Goal: Task Accomplishment & Management: Complete application form

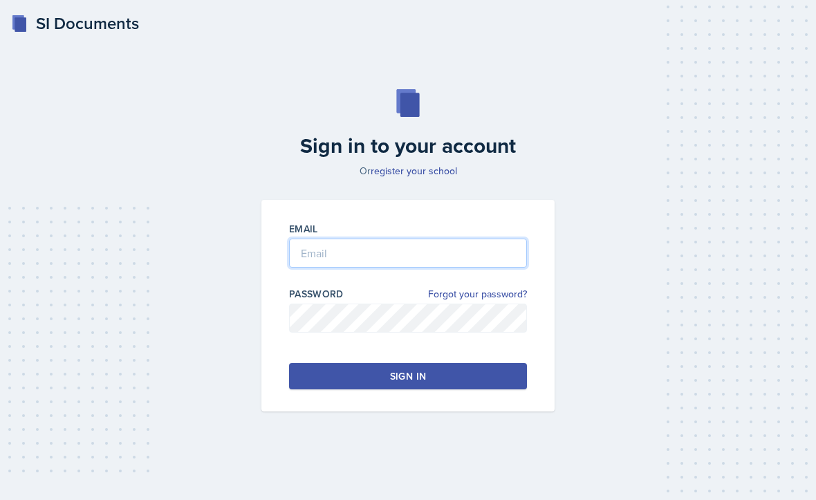
click at [320, 267] on input "email" at bounding box center [408, 252] width 238 height 29
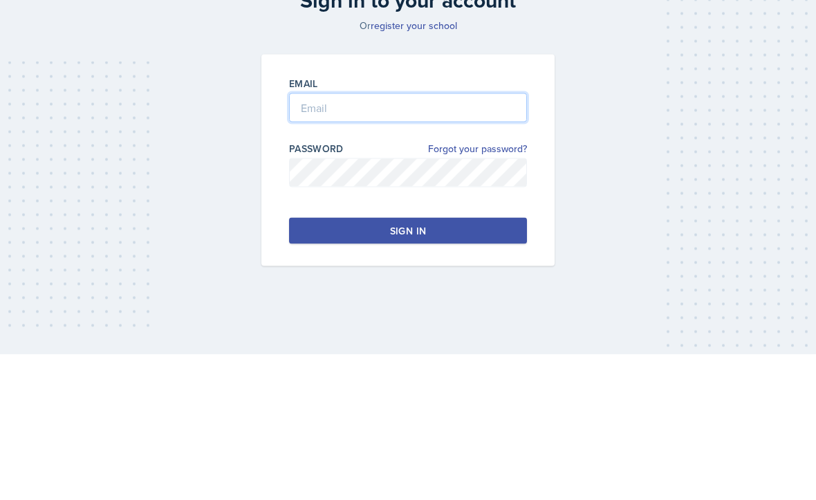
type input "kdb0055@uah.edu"
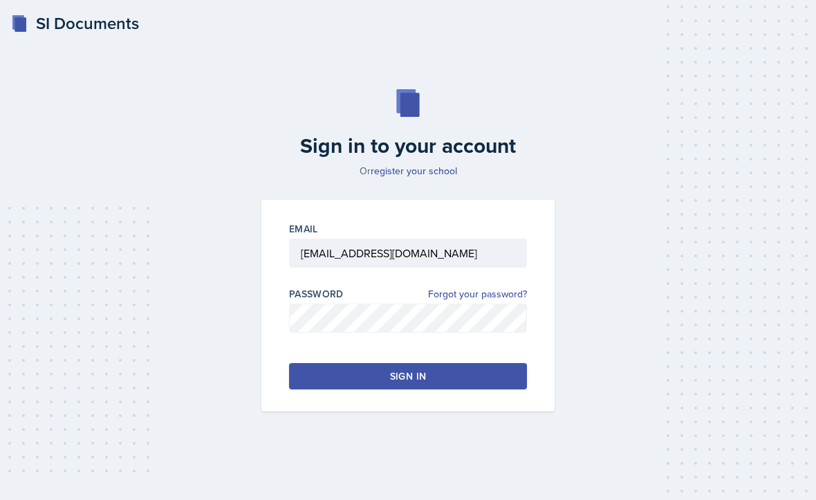
click at [334, 363] on button "Sign in" at bounding box center [408, 376] width 238 height 26
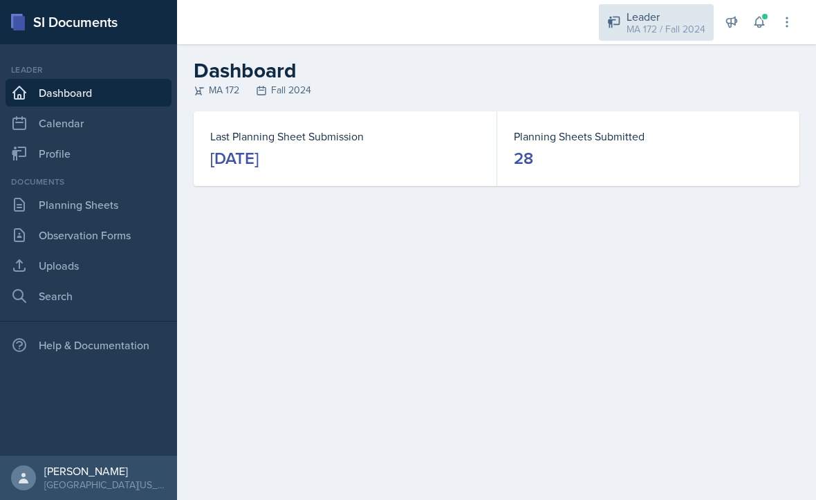
click at [656, 26] on div "MA 172 / Fall 2024" at bounding box center [665, 29] width 79 height 15
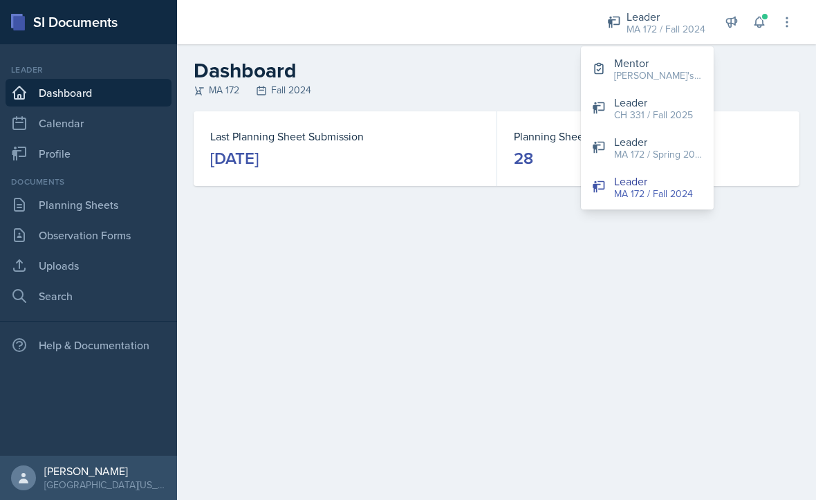
click at [638, 70] on div "[PERSON_NAME]'s Group / Fall 2025" at bounding box center [658, 75] width 88 height 15
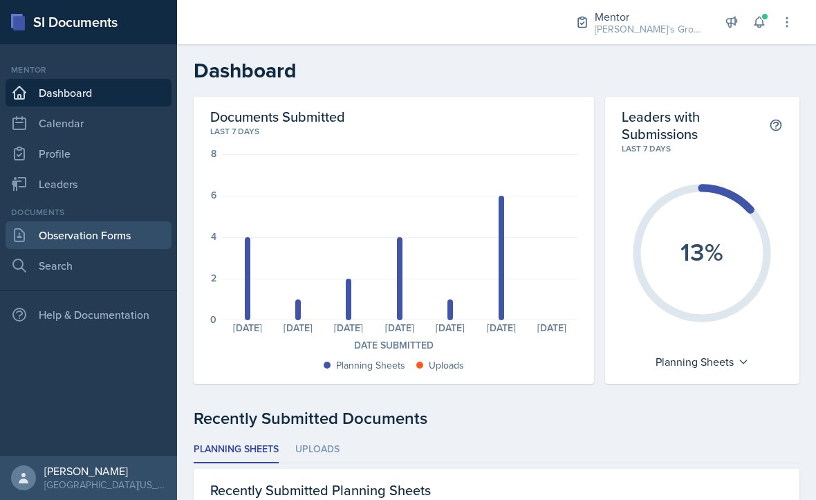
click at [113, 238] on link "Observation Forms" at bounding box center [89, 235] width 166 height 28
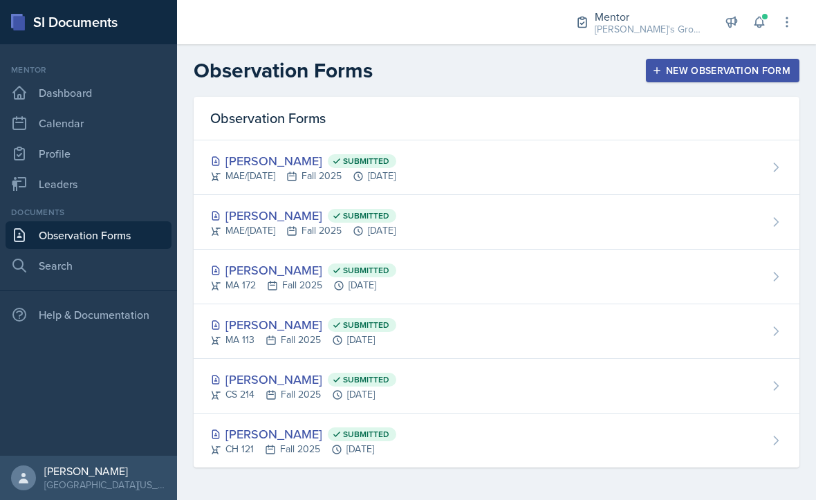
click at [688, 76] on div "New Observation Form" at bounding box center [722, 70] width 135 height 11
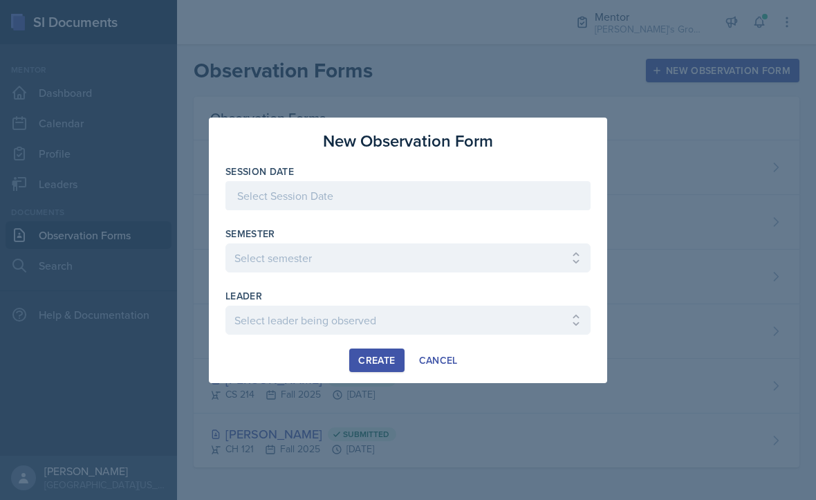
click at [432, 193] on div at bounding box center [407, 195] width 365 height 29
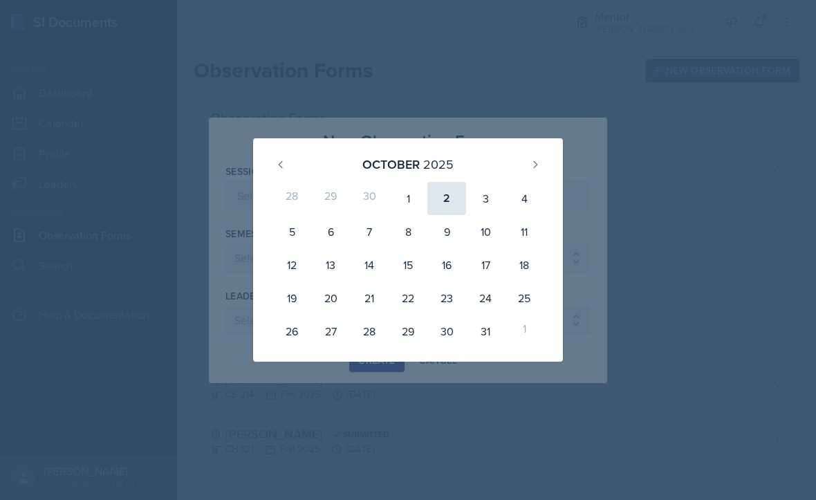
click at [438, 190] on div "2" at bounding box center [446, 198] width 39 height 33
type input "[DATE]"
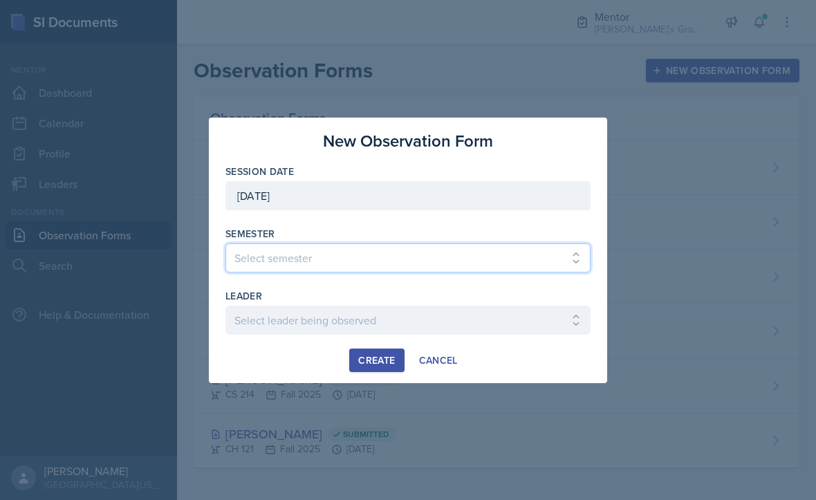
select select "19fb88f7-c89b-4031-b5a0-458fd49807a1"
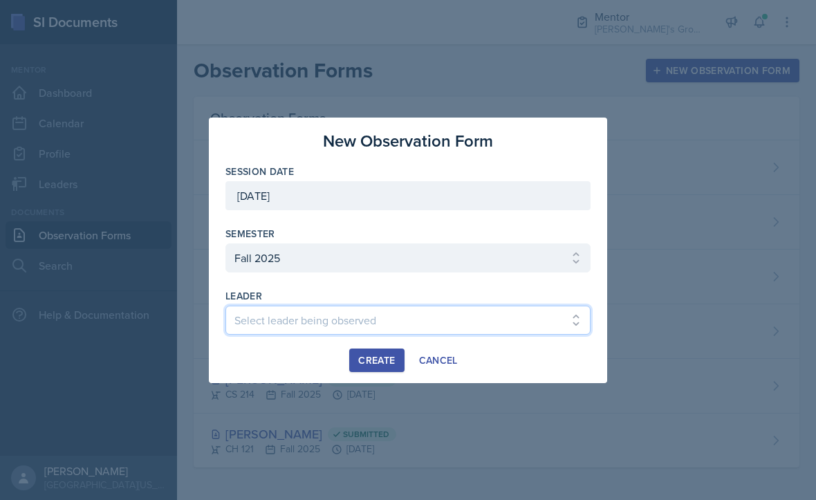
select select "aebc2d64-7cfb-4fe0-b477-4fccbbf75022"
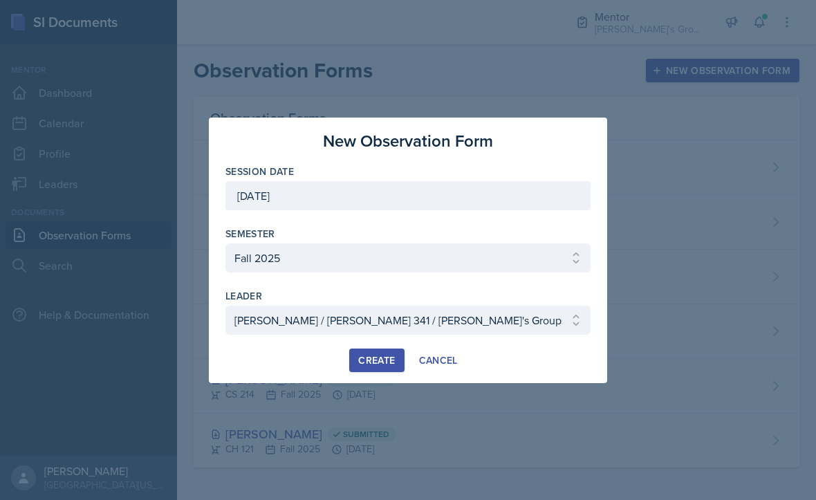
click at [380, 359] on div "Create" at bounding box center [376, 360] width 37 height 11
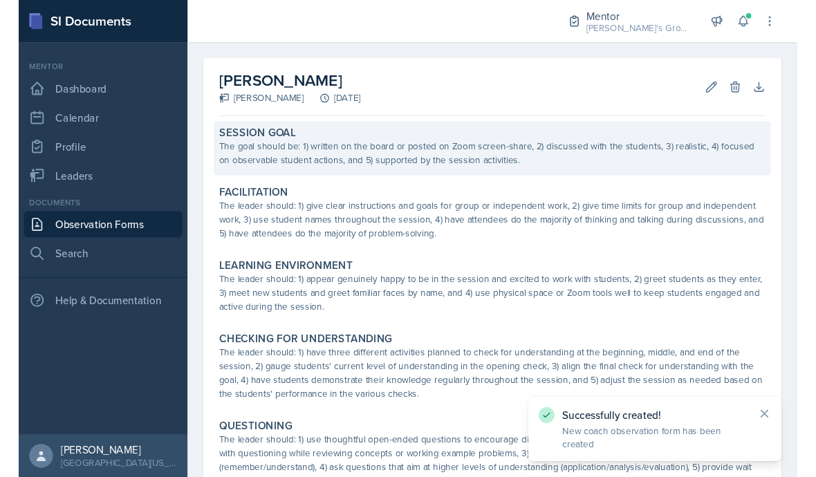
scroll to position [48, 0]
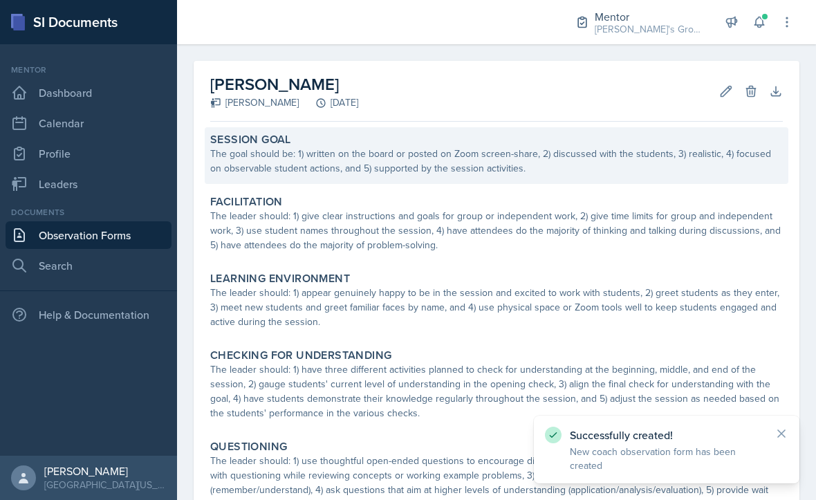
click at [341, 161] on div "The goal should be: 1) written on the board or posted on Zoom screen-share, 2) …" at bounding box center [496, 161] width 572 height 29
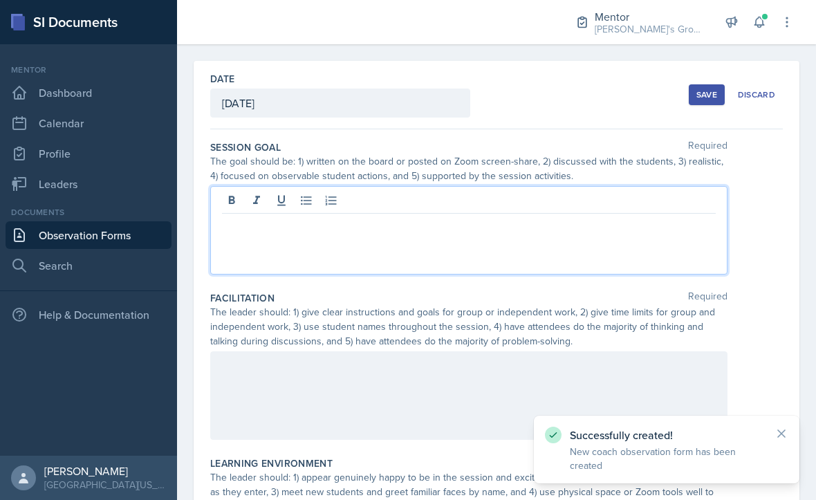
drag, startPoint x: 344, startPoint y: 203, endPoint x: 370, endPoint y: 188, distance: 29.4
click at [344, 203] on div at bounding box center [468, 230] width 517 height 88
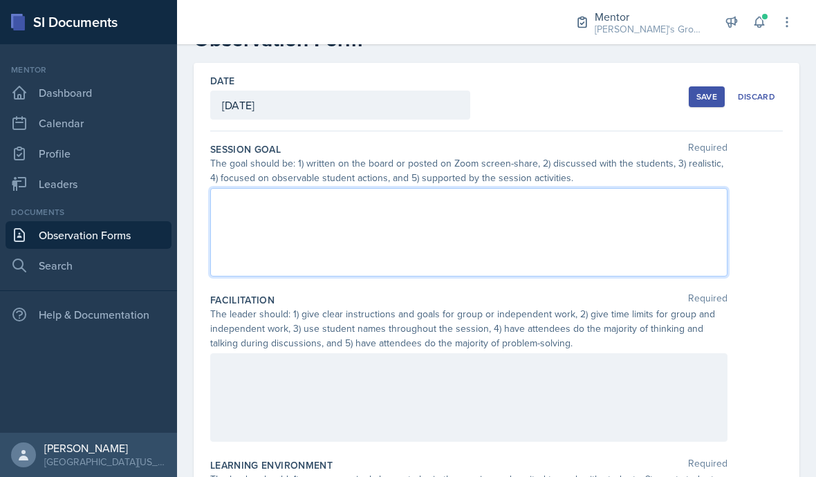
scroll to position [46, 0]
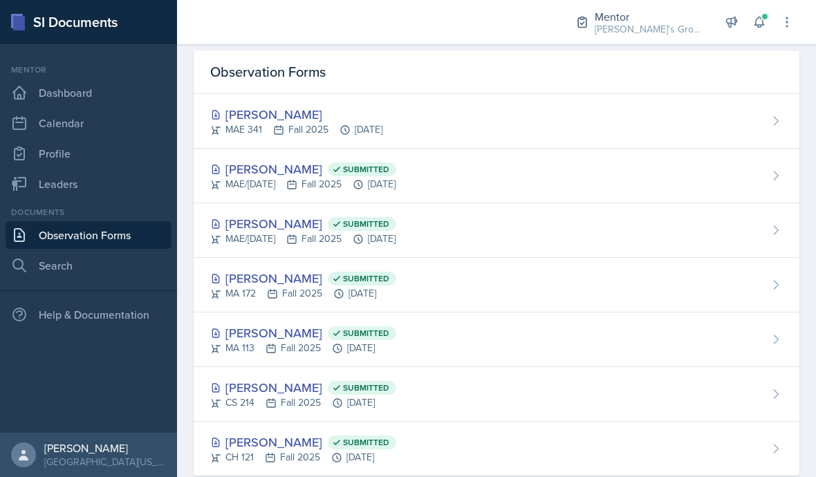
scroll to position [18, 0]
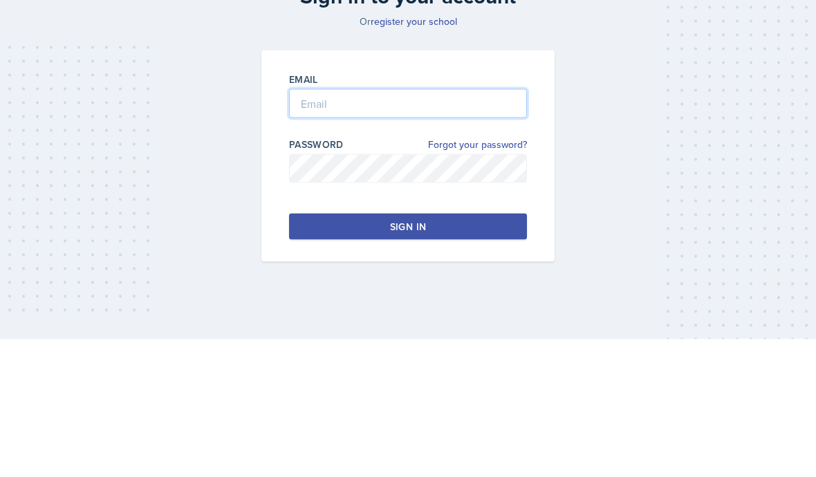
type input "[EMAIL_ADDRESS][DOMAIN_NAME]"
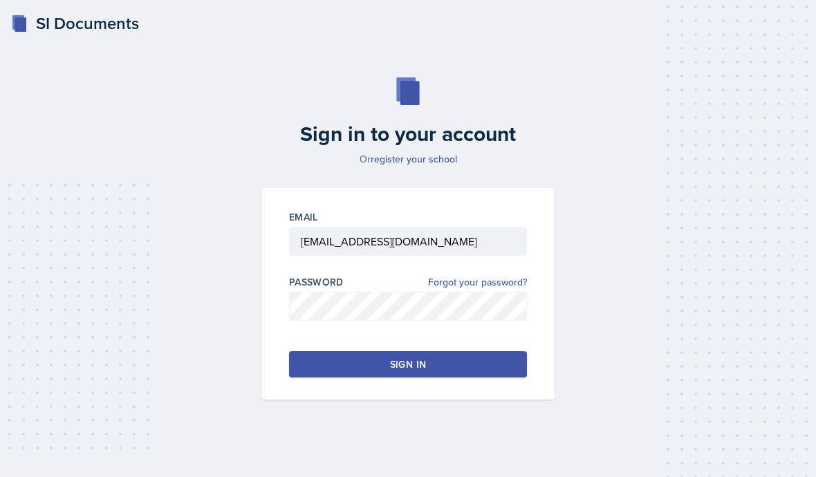
drag, startPoint x: 471, startPoint y: 4, endPoint x: 464, endPoint y: 335, distance: 331.1
click at [464, 351] on button "Sign in" at bounding box center [408, 364] width 238 height 26
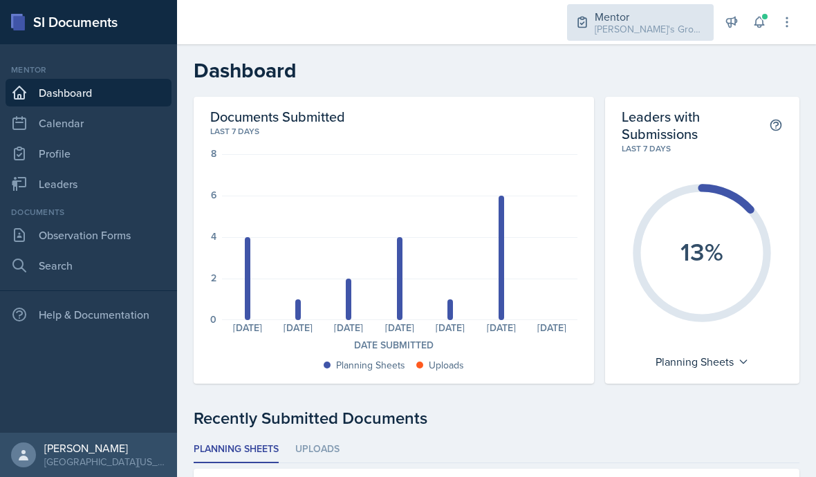
drag, startPoint x: 464, startPoint y: 335, endPoint x: 621, endPoint y: 27, distance: 345.6
click at [620, 26] on div "[PERSON_NAME]'s Group / Fall 2025" at bounding box center [649, 29] width 111 height 15
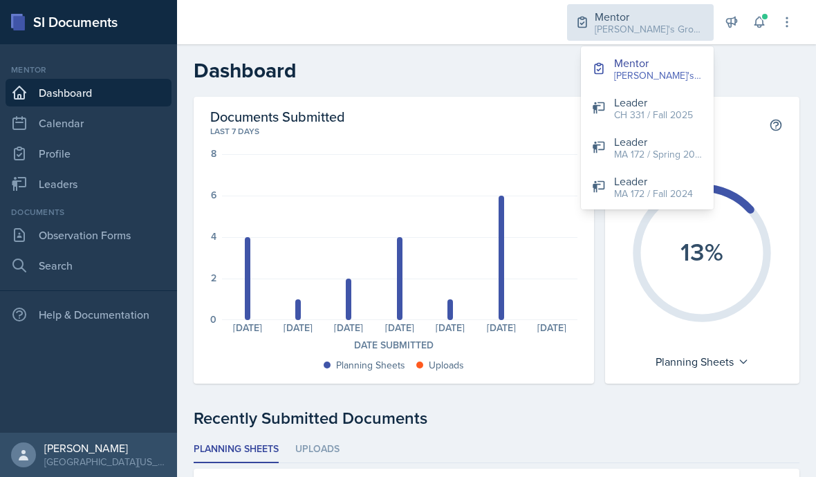
click at [621, 27] on div "[PERSON_NAME]'s Group / Fall 2025" at bounding box center [649, 29] width 111 height 15
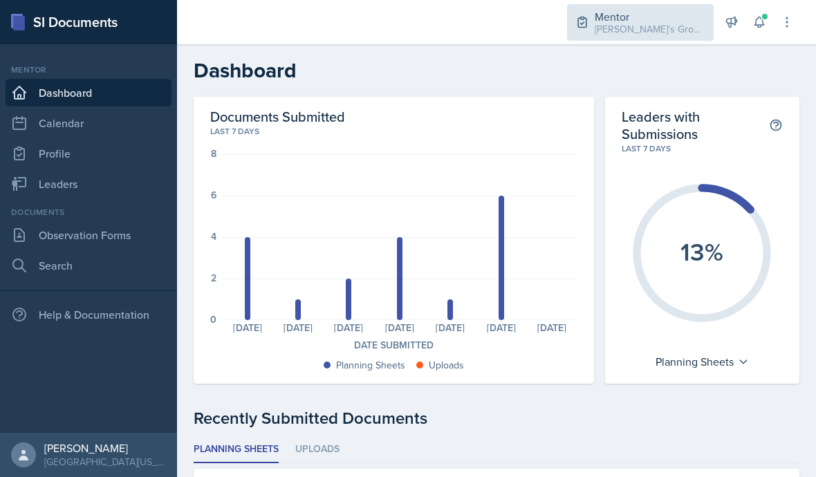
drag, startPoint x: 621, startPoint y: 27, endPoint x: 637, endPoint y: 32, distance: 16.8
click at [637, 32] on div "[PERSON_NAME]'s Group / Fall 2025" at bounding box center [649, 29] width 111 height 15
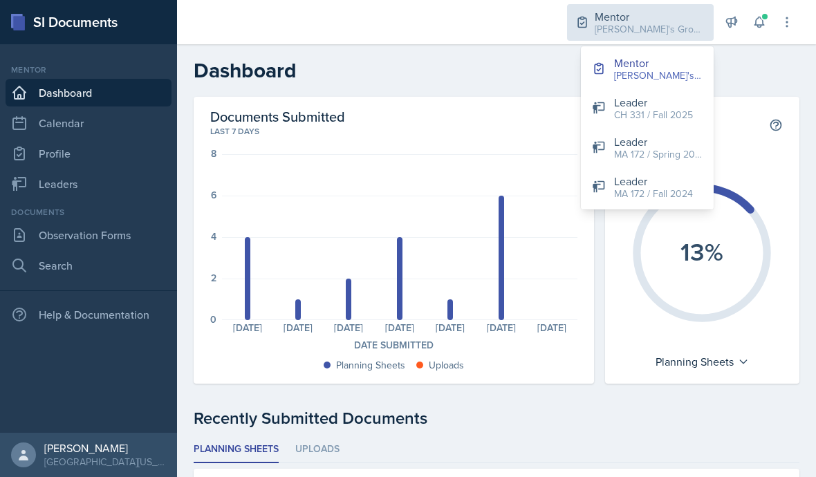
click at [637, 32] on div "[PERSON_NAME]'s Group / Fall 2025" at bounding box center [649, 29] width 111 height 15
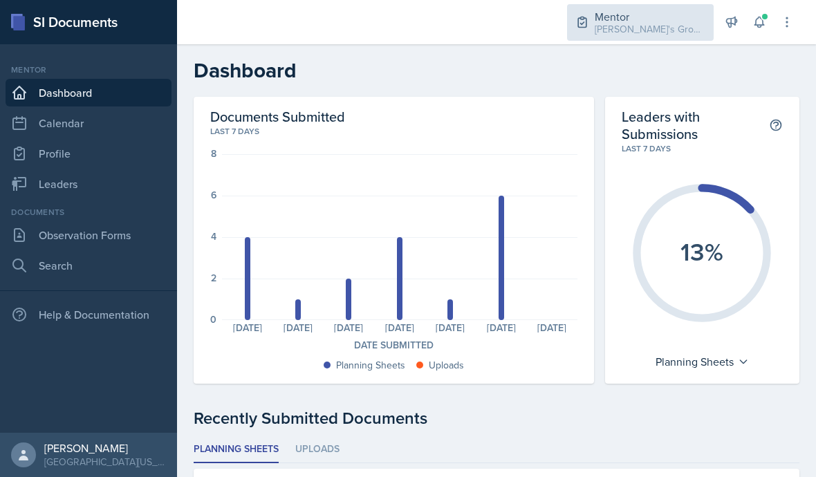
drag, startPoint x: 637, startPoint y: 32, endPoint x: 618, endPoint y: 39, distance: 19.9
click at [618, 39] on div "Mentor Kenneth's Group / Fall 2025" at bounding box center [640, 22] width 147 height 37
click at [656, 17] on div "Mentor" at bounding box center [649, 16] width 111 height 17
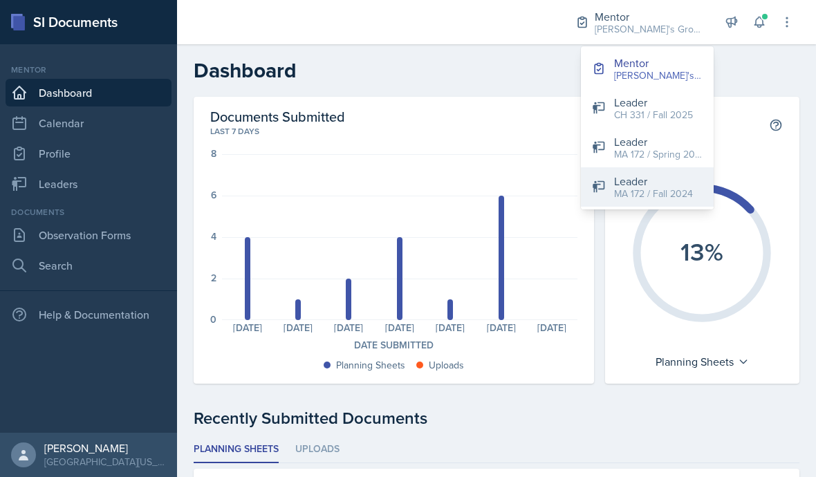
click at [673, 194] on div "MA 172 / Fall 2024" at bounding box center [653, 194] width 79 height 15
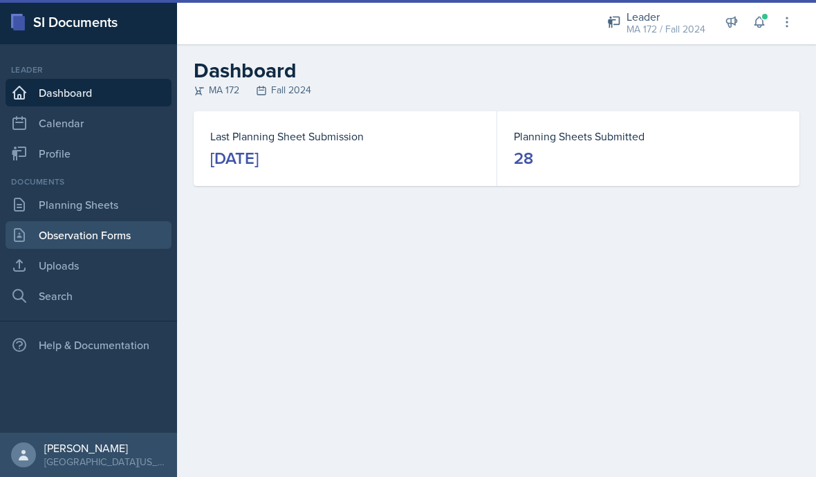
click at [53, 244] on link "Observation Forms" at bounding box center [89, 235] width 166 height 28
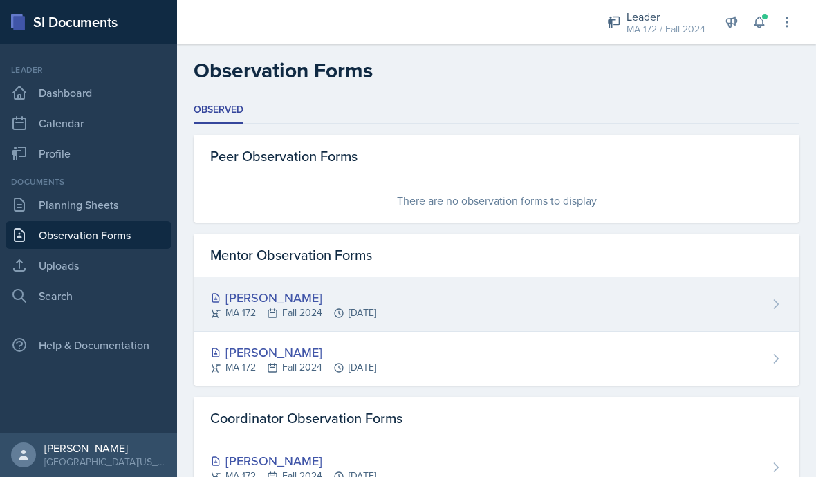
click at [245, 299] on div "[PERSON_NAME]" at bounding box center [293, 297] width 166 height 19
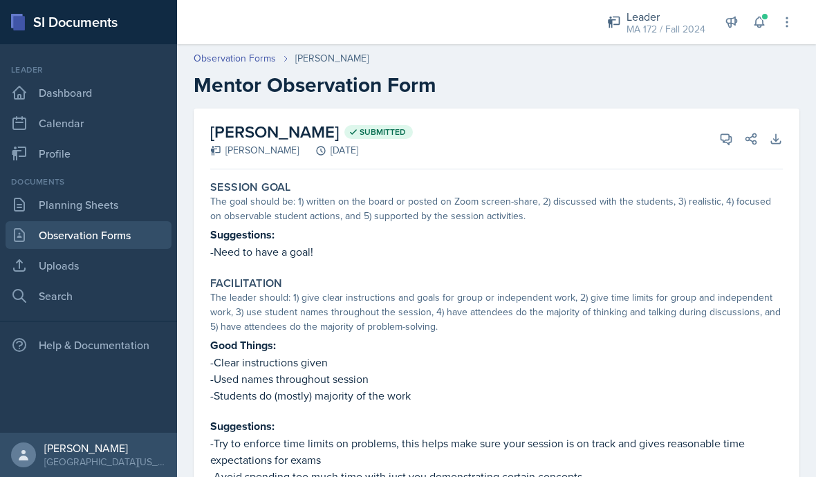
click at [61, 221] on link "Observation Forms" at bounding box center [89, 235] width 166 height 28
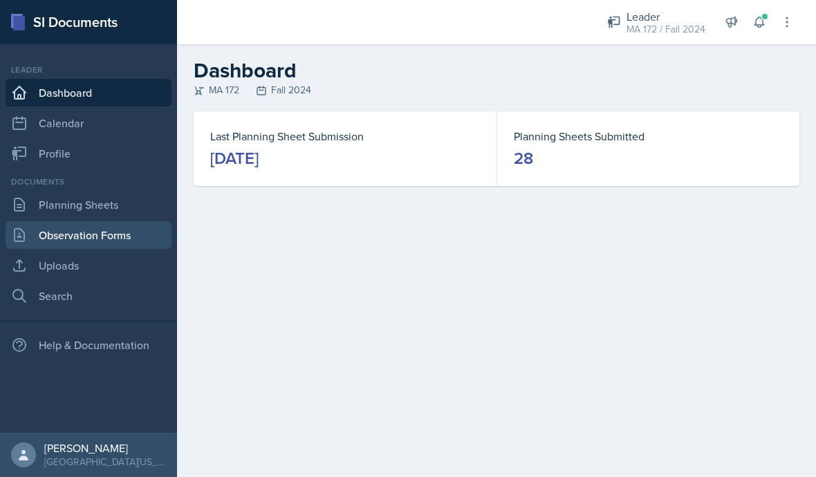
click at [57, 246] on link "Observation Forms" at bounding box center [89, 235] width 166 height 28
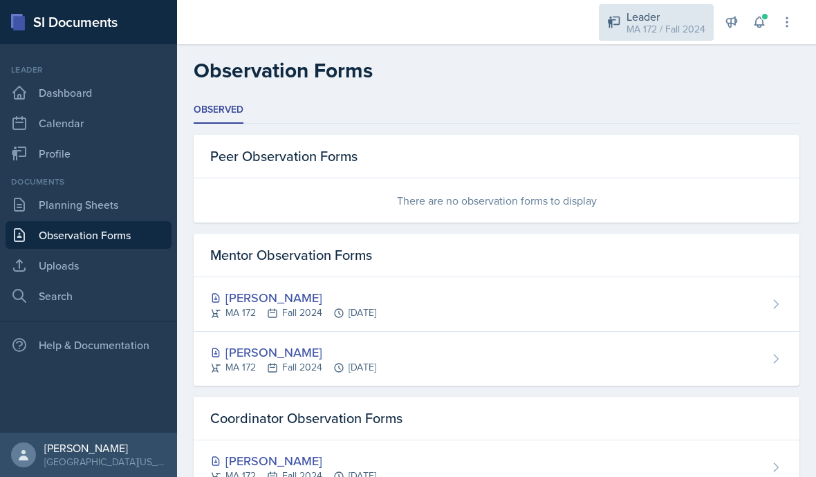
click at [661, 28] on div "MA 172 / Fall 2024" at bounding box center [665, 29] width 79 height 15
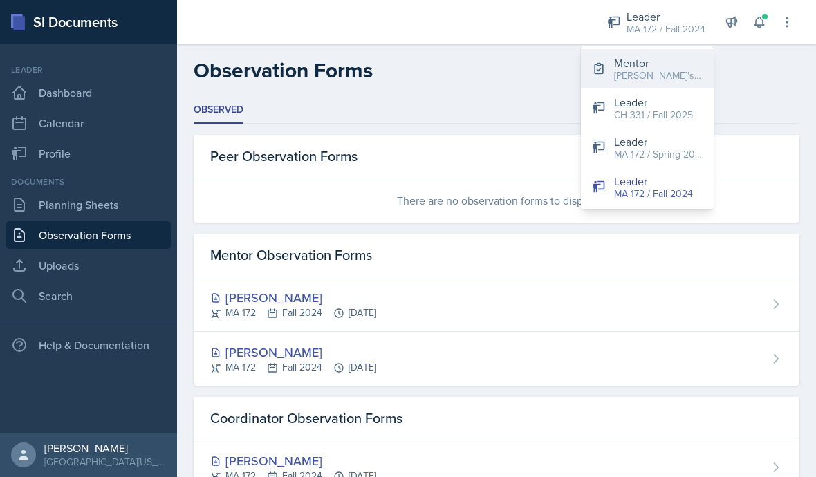
click at [677, 76] on div "[PERSON_NAME]'s Group / Fall 2025" at bounding box center [658, 75] width 88 height 15
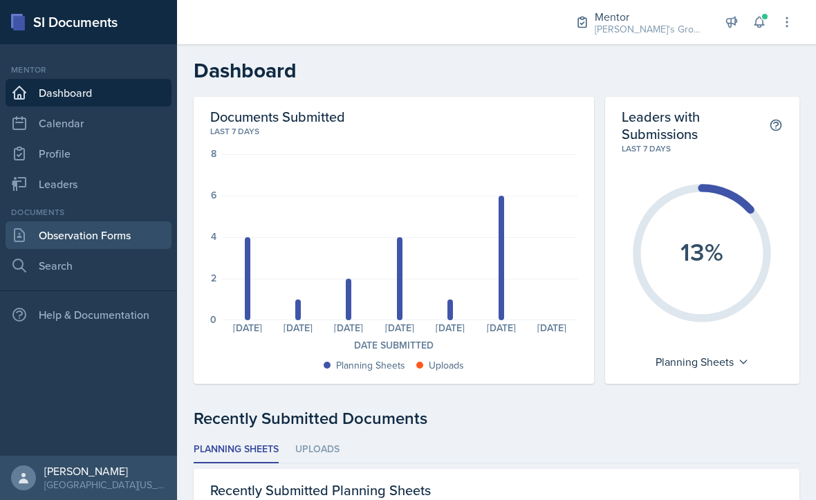
click at [68, 240] on link "Observation Forms" at bounding box center [89, 235] width 166 height 28
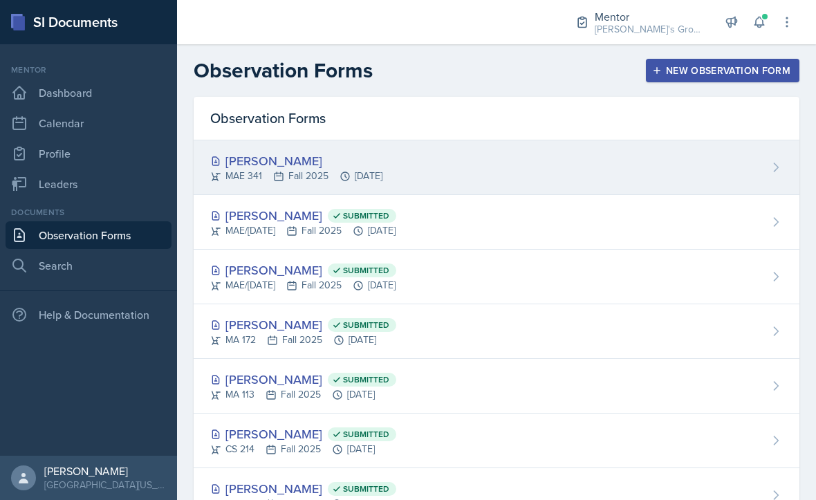
click at [240, 164] on div "[PERSON_NAME]" at bounding box center [296, 160] width 172 height 19
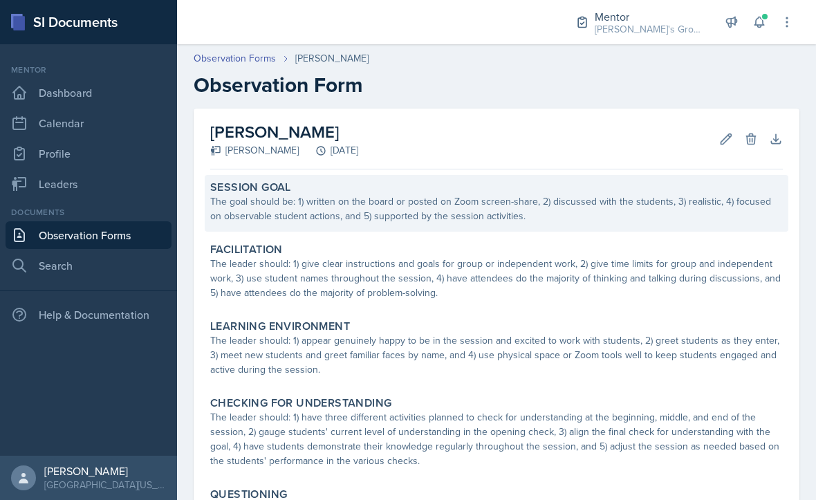
click at [244, 229] on div "Session Goal The goal should be: 1) written on the board or posted on Zoom scre…" at bounding box center [496, 203] width 583 height 57
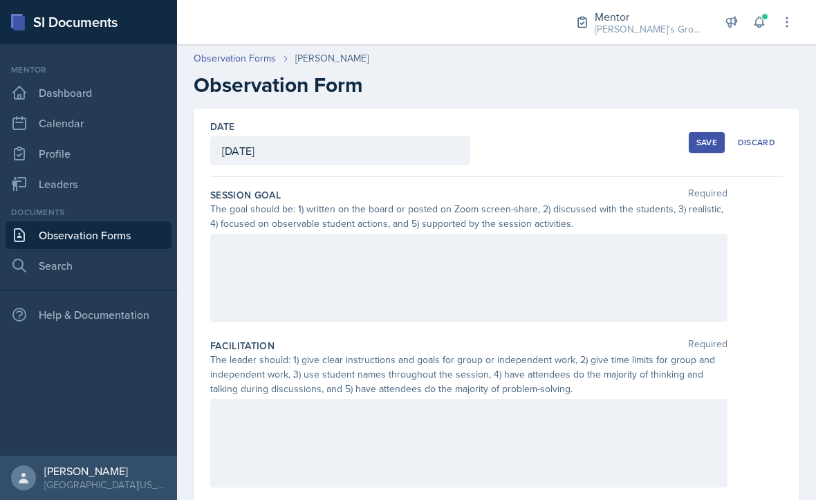
click at [236, 255] on div at bounding box center [468, 278] width 517 height 88
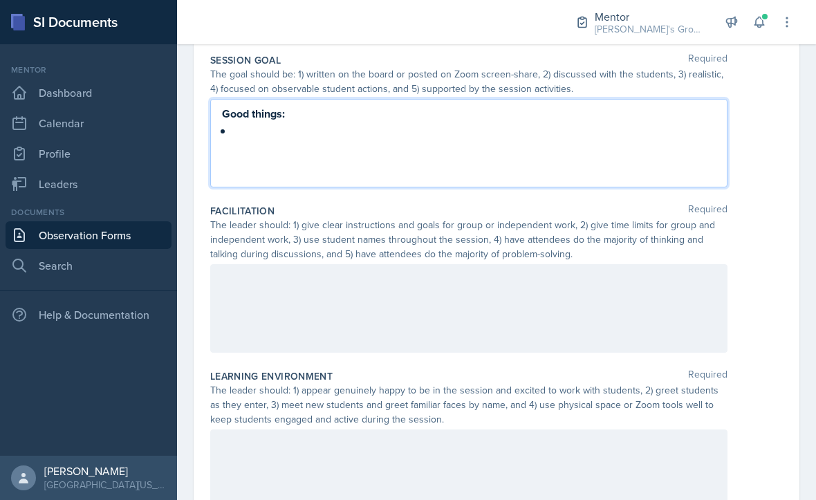
scroll to position [134, 0]
click at [227, 285] on div at bounding box center [468, 309] width 517 height 88
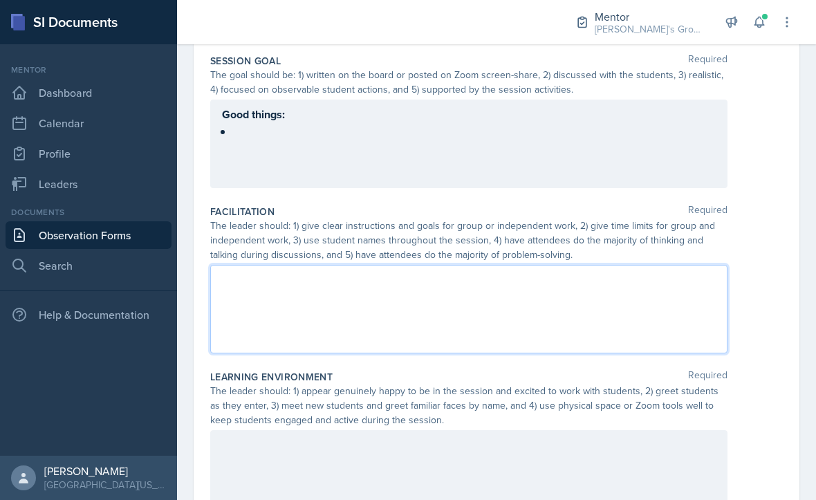
click at [226, 138] on div "Good things:" at bounding box center [468, 123] width 493 height 34
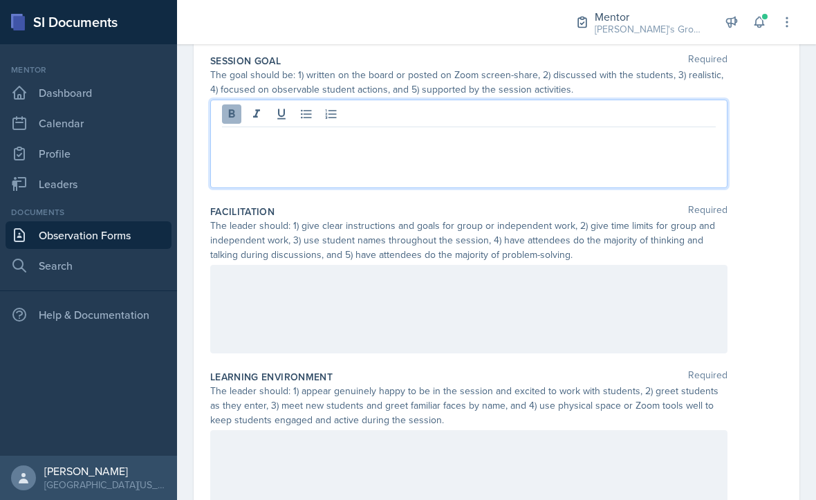
click at [234, 115] on icon at bounding box center [232, 113] width 6 height 8
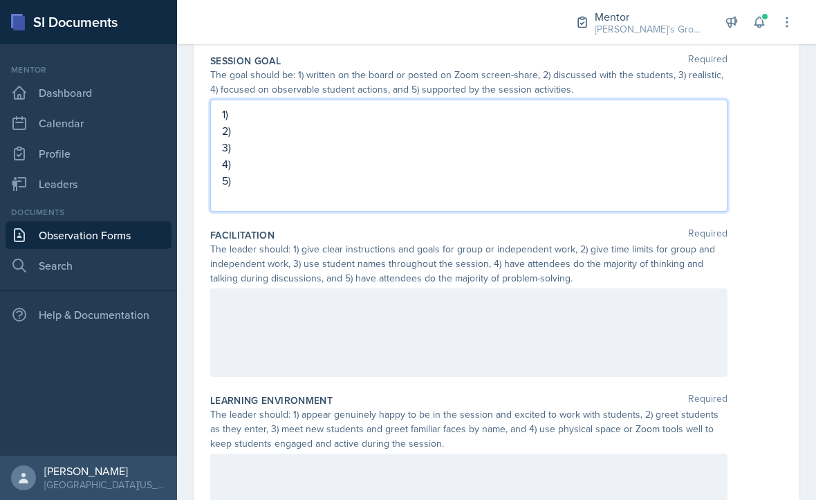
scroll to position [167, 0]
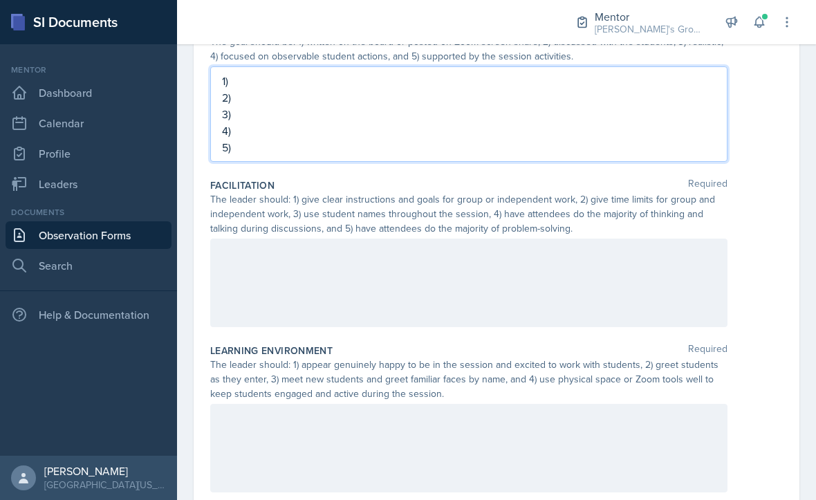
click at [238, 277] on div at bounding box center [468, 282] width 517 height 88
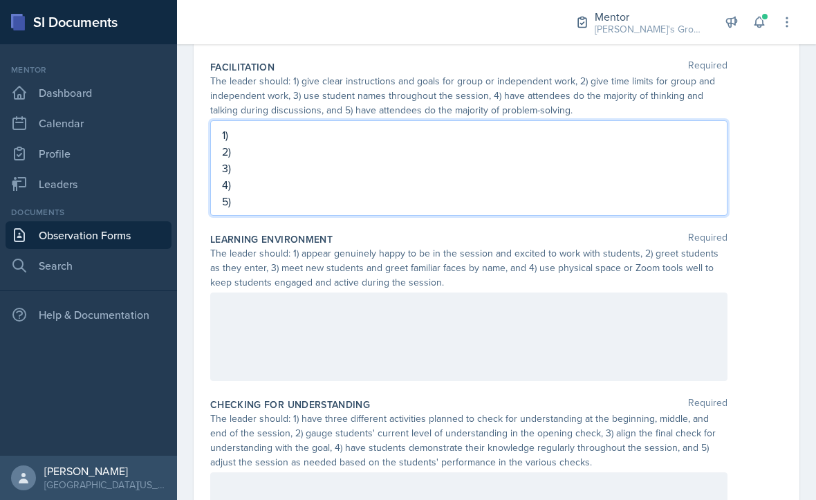
scroll to position [304, 0]
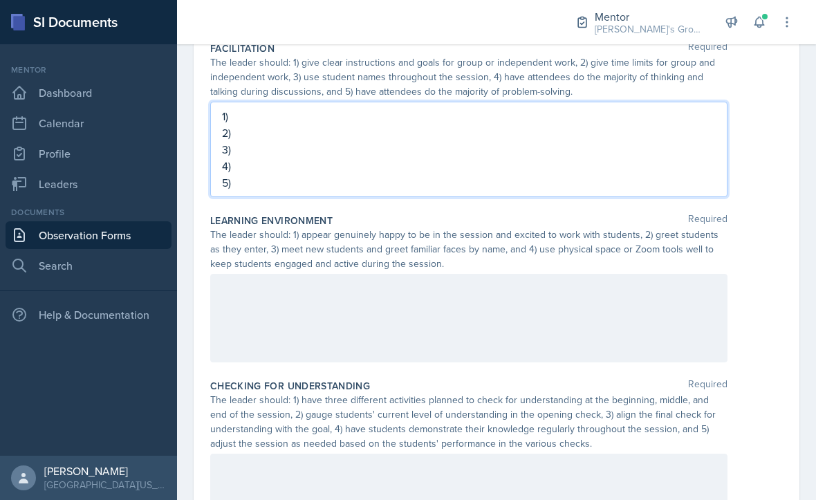
click at [653, 318] on div at bounding box center [468, 318] width 517 height 88
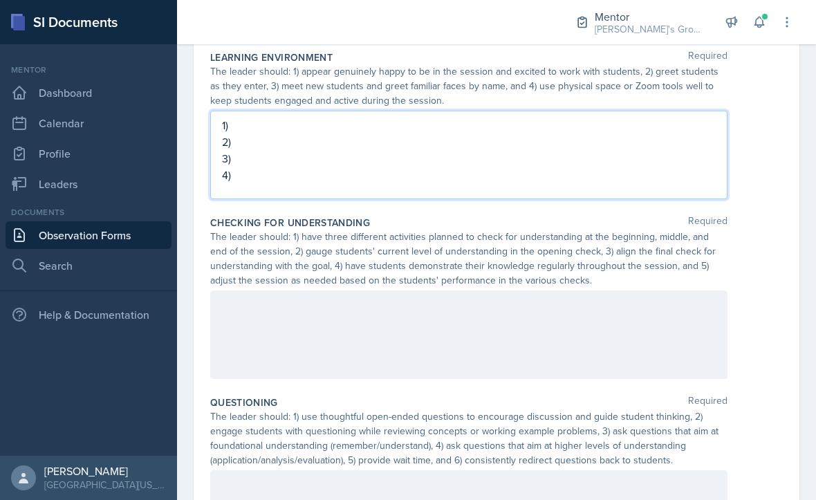
scroll to position [467, 0]
click at [585, 345] on div at bounding box center [468, 335] width 517 height 88
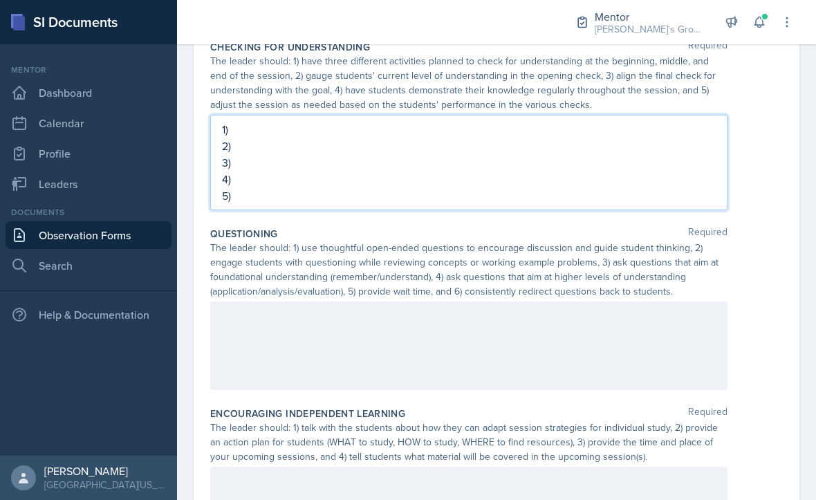
scroll to position [658, 0]
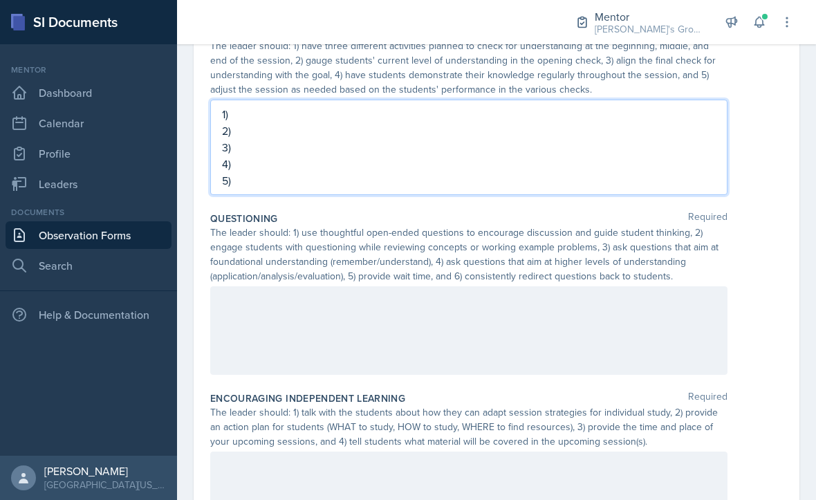
click at [606, 336] on div at bounding box center [468, 330] width 517 height 88
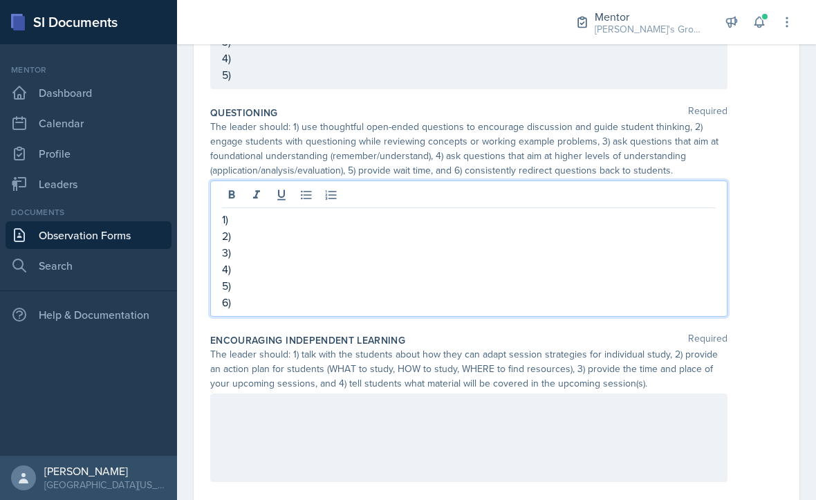
click at [244, 412] on div at bounding box center [468, 437] width 517 height 88
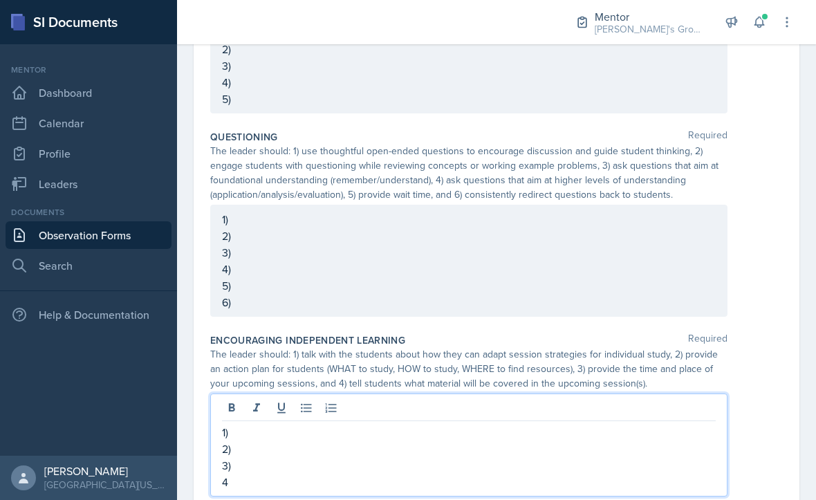
scroll to position [10, 0]
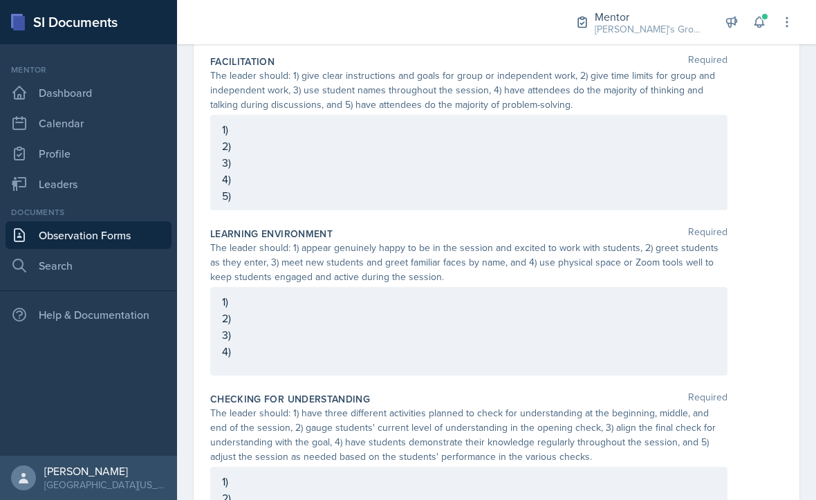
scroll to position [298, 0]
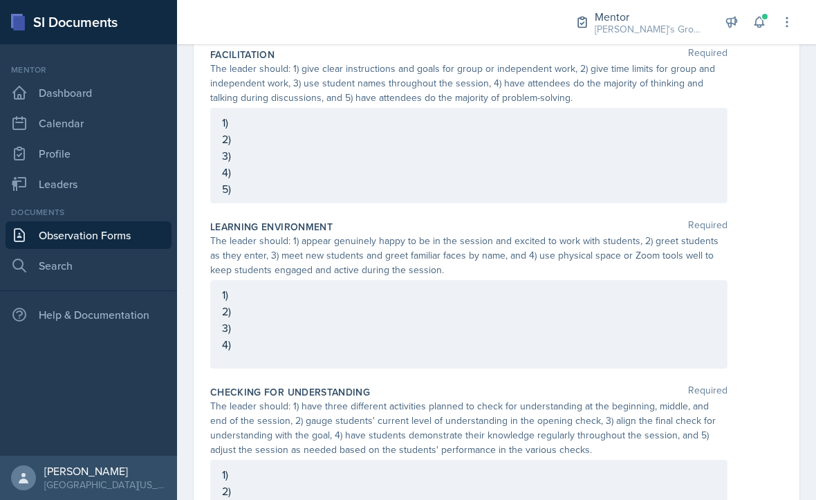
click at [241, 301] on div "1) 2) 3) 4)" at bounding box center [468, 319] width 493 height 66
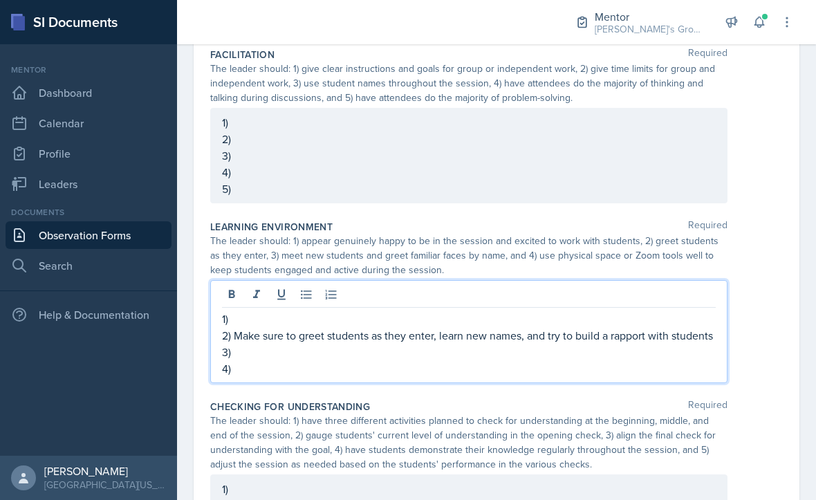
click at [760, 359] on div "Learning Environment Required The leader should: 1) appear genuinely happy to b…" at bounding box center [496, 304] width 572 height 180
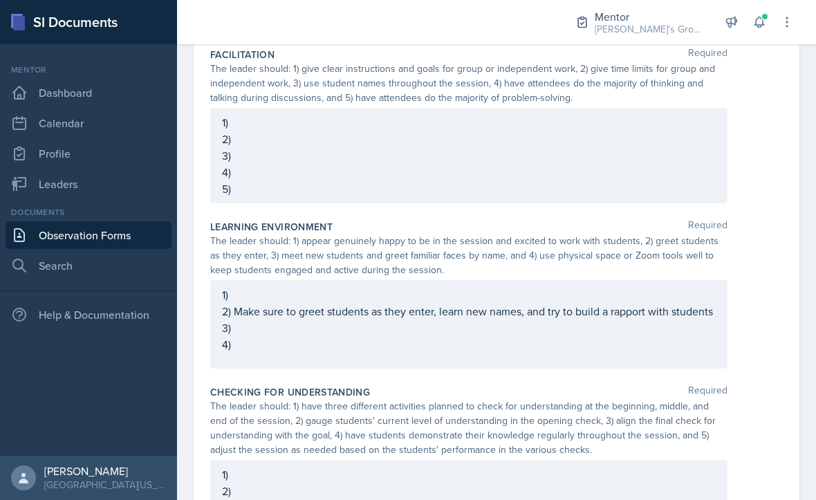
click at [241, 323] on div "1) 2) Make sure to greet students as they enter, learn new names, and try to bu…" at bounding box center [468, 319] width 493 height 66
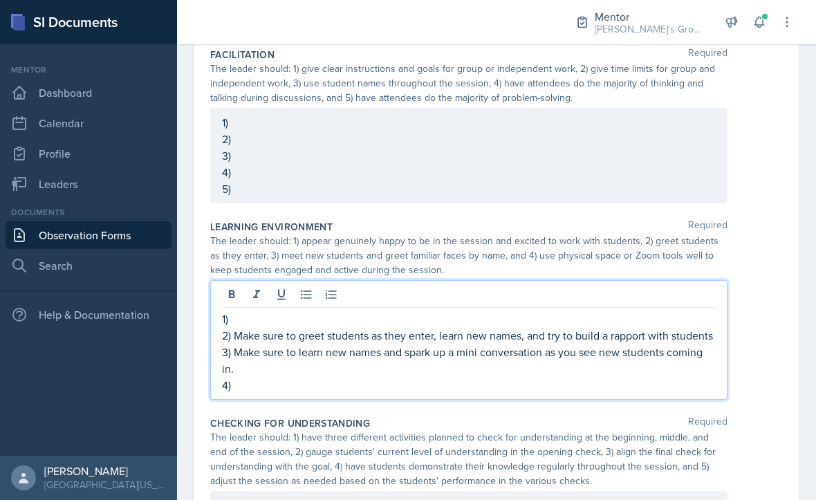
click at [767, 370] on div "Learning Environment Required The leader should: 1) appear genuinely happy to b…" at bounding box center [496, 312] width 572 height 196
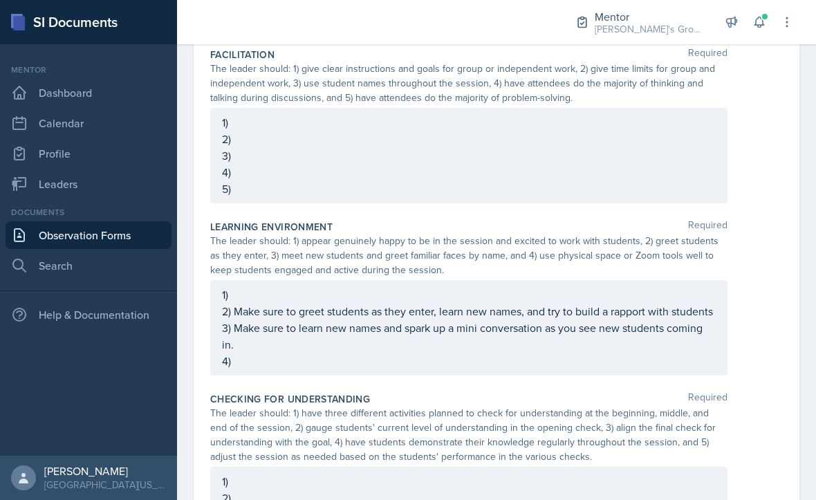
click at [238, 355] on div "1) 2) Make sure to greet students as they enter, learn new names, and try to bu…" at bounding box center [468, 327] width 493 height 83
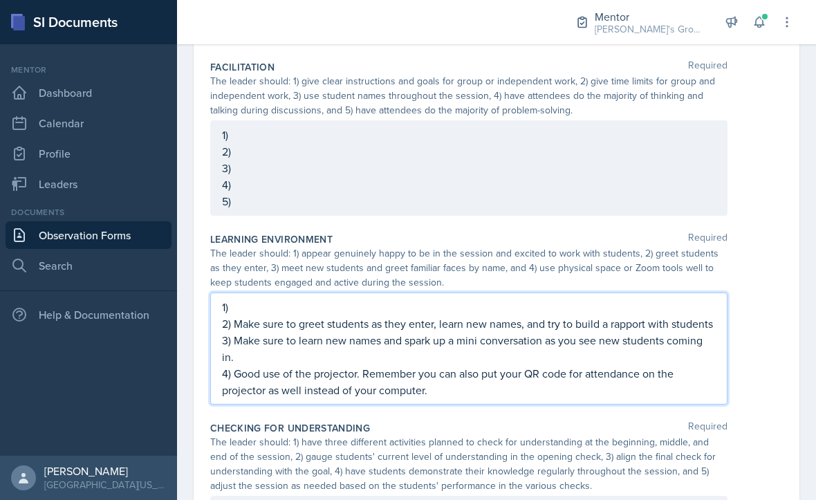
scroll to position [283, 0]
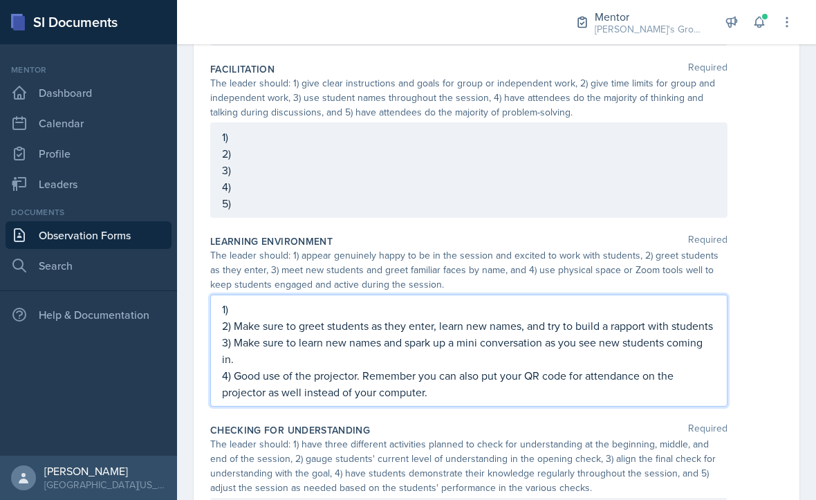
click at [236, 303] on p "1)" at bounding box center [468, 309] width 493 height 17
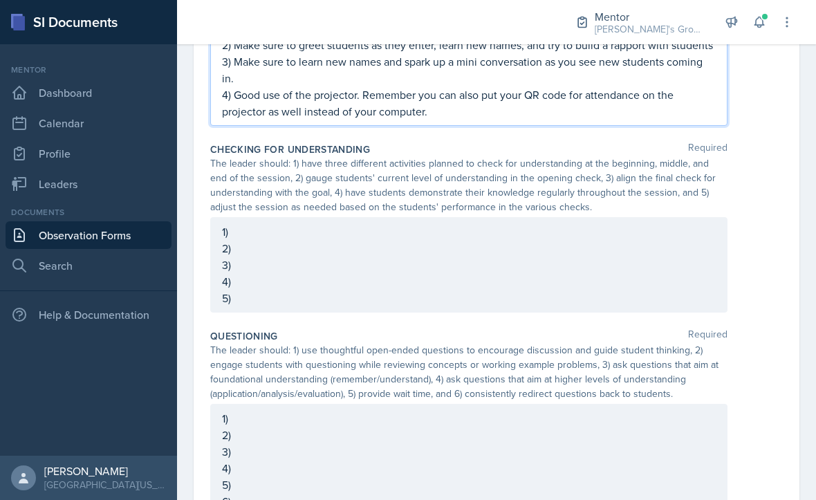
scroll to position [562, 0]
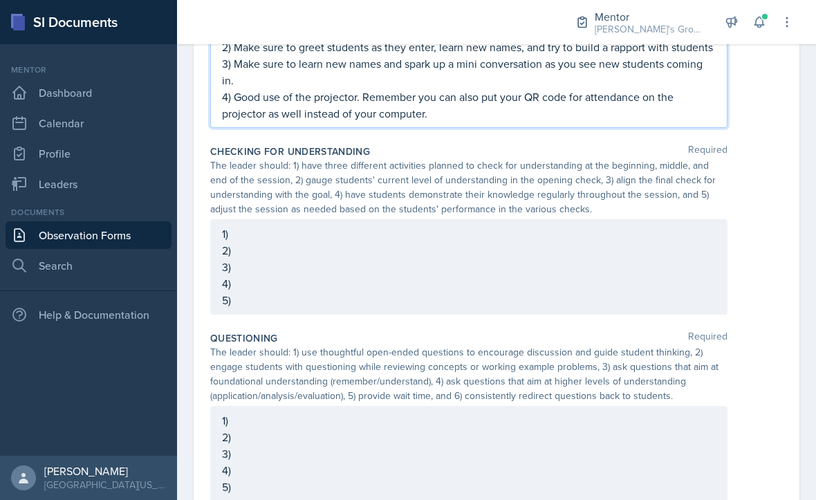
click at [245, 227] on div "1) 2) 3) 4) 5)" at bounding box center [468, 266] width 517 height 95
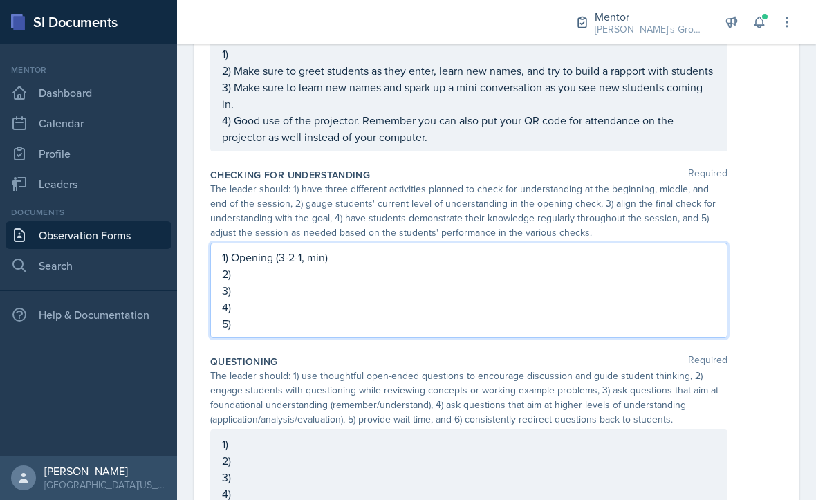
scroll to position [520, 0]
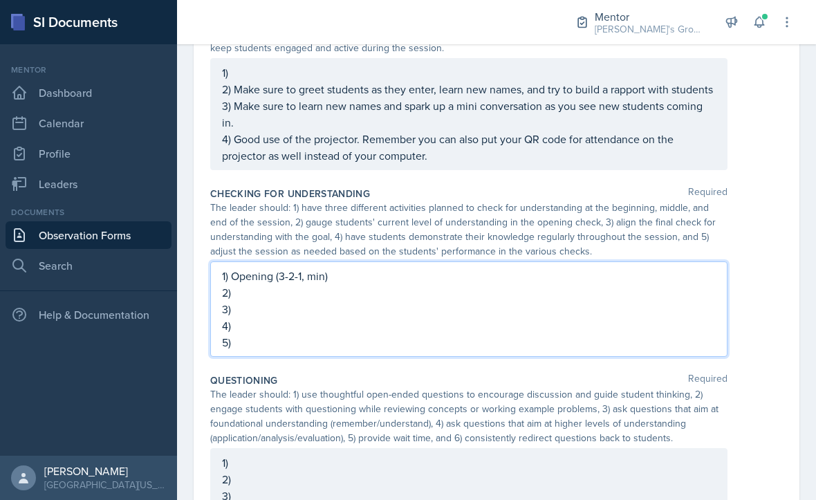
click at [241, 287] on p "2)" at bounding box center [468, 292] width 493 height 17
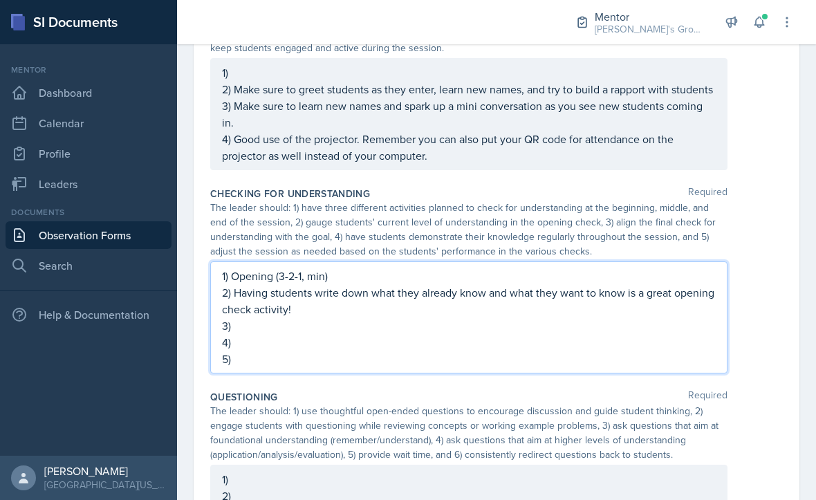
click at [450, 320] on p "3)" at bounding box center [468, 325] width 493 height 17
click at [451, 302] on p "2) Having students write down what they already know and what they want to know…" at bounding box center [468, 300] width 493 height 33
click at [247, 317] on p "3)" at bounding box center [468, 325] width 493 height 17
click at [245, 390] on label "Questioning" at bounding box center [244, 397] width 68 height 14
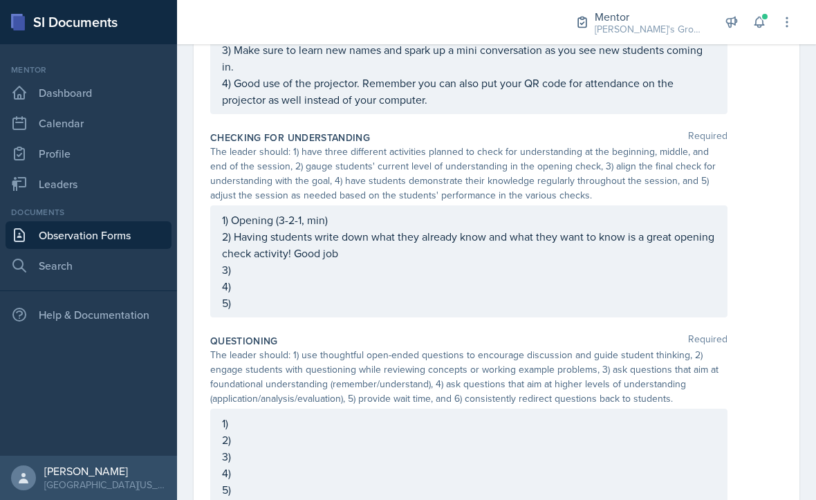
scroll to position [590, 0]
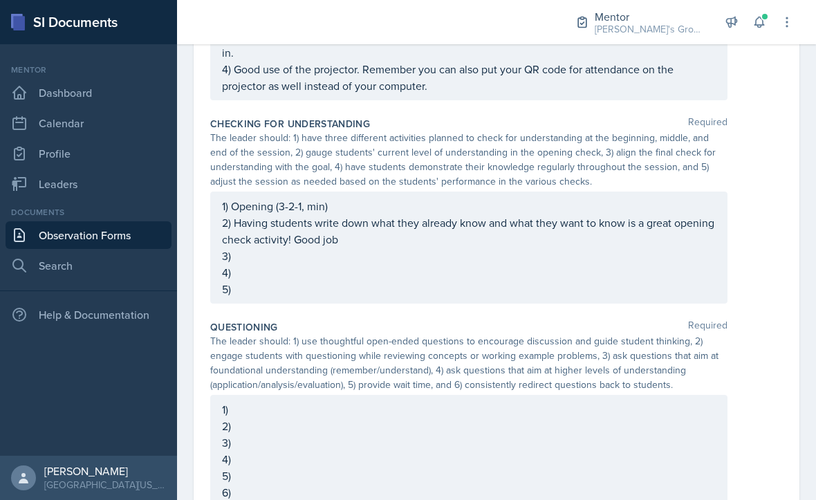
click at [606, 236] on p "2) Having students write down what they already know and what they want to know…" at bounding box center [468, 230] width 493 height 33
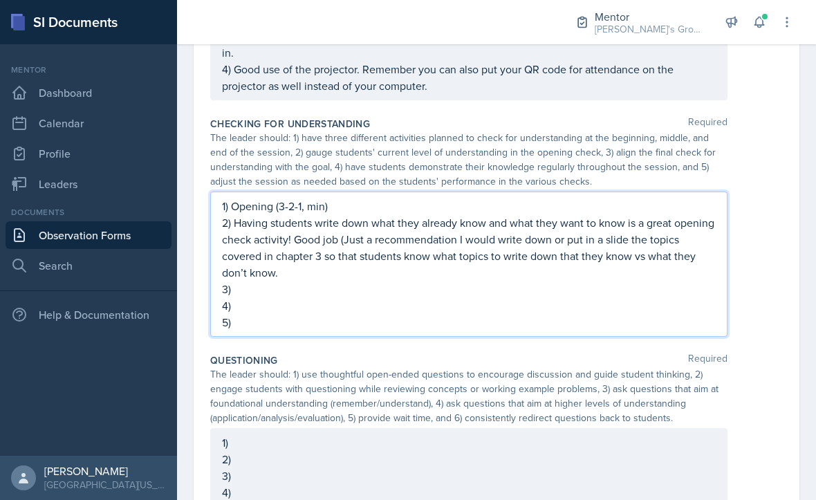
click at [754, 311] on div "1) Opening (3-2-1, min) 2) Having students write down what they already know an…" at bounding box center [496, 263] width 572 height 145
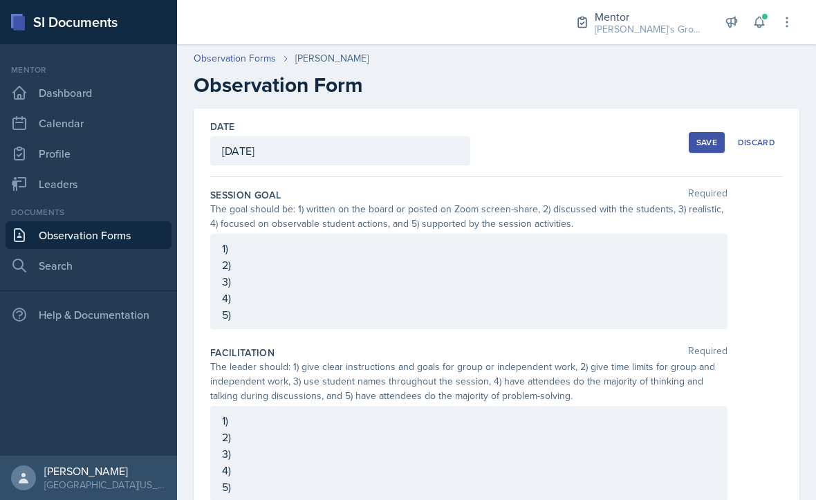
scroll to position [0, 0]
click at [652, 237] on div "1) 2) 3) 4) 5)" at bounding box center [468, 281] width 517 height 95
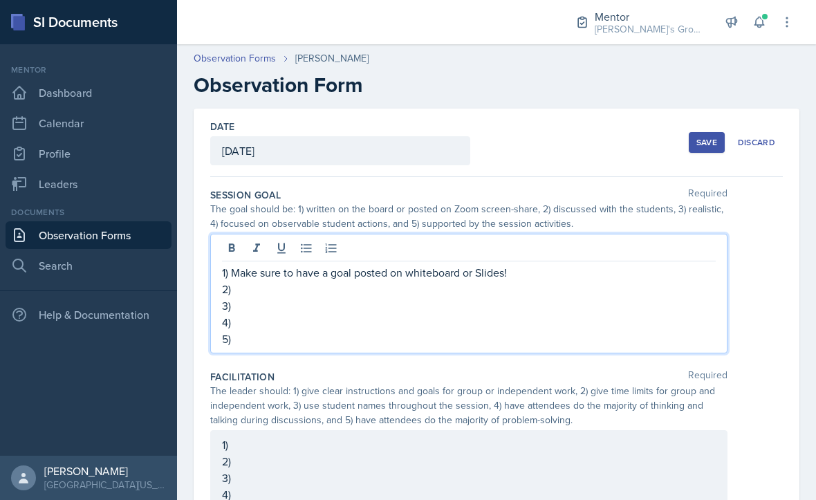
click at [509, 297] on p "3)" at bounding box center [468, 305] width 493 height 17
click at [455, 281] on p "2)" at bounding box center [468, 289] width 493 height 17
click at [455, 297] on p "3)" at bounding box center [468, 305] width 493 height 17
click at [223, 245] on button at bounding box center [231, 247] width 19 height 19
click at [233, 264] on p "1) Make sure to have a goal posted on whiteboard or Slides!" at bounding box center [468, 272] width 493 height 17
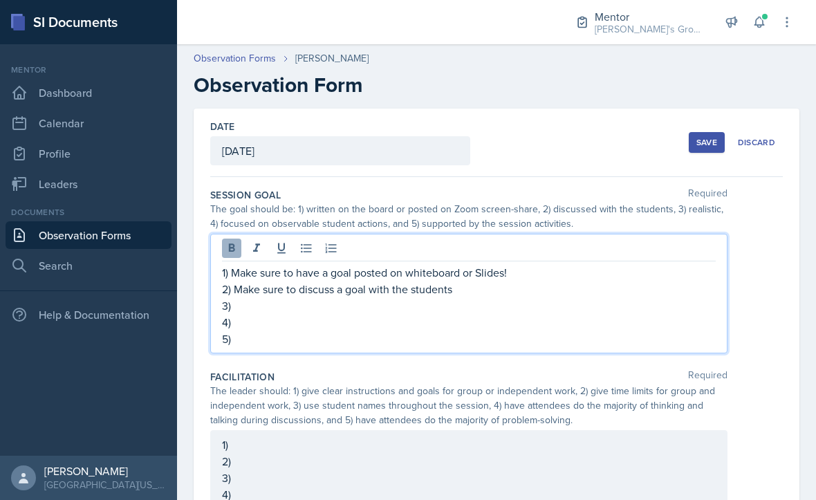
click at [238, 242] on button at bounding box center [231, 247] width 19 height 19
click at [234, 266] on p "1) Make sure to have a goal posted on whiteboard or Slides!" at bounding box center [468, 272] width 493 height 17
click at [329, 334] on p "5)" at bounding box center [468, 338] width 493 height 17
click at [234, 264] on p "1) Make sure to have a goal posted on whiteboard or Slides!" at bounding box center [468, 272] width 493 height 17
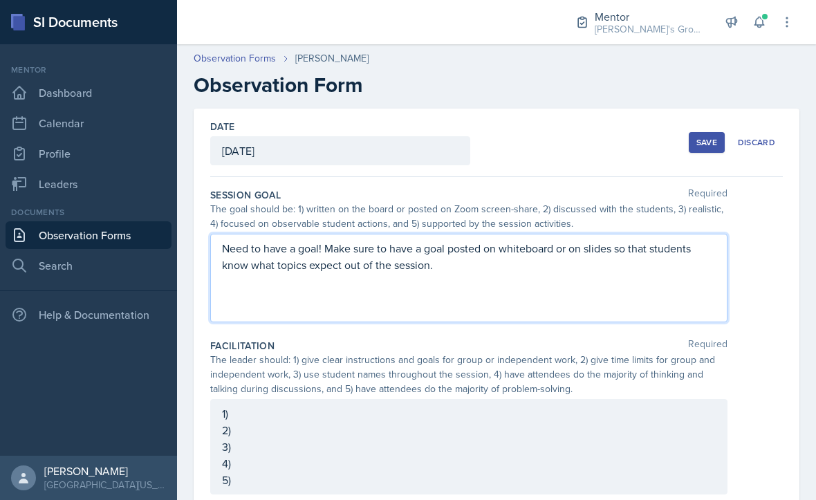
click at [762, 339] on div "Facilitation Required" at bounding box center [496, 346] width 572 height 14
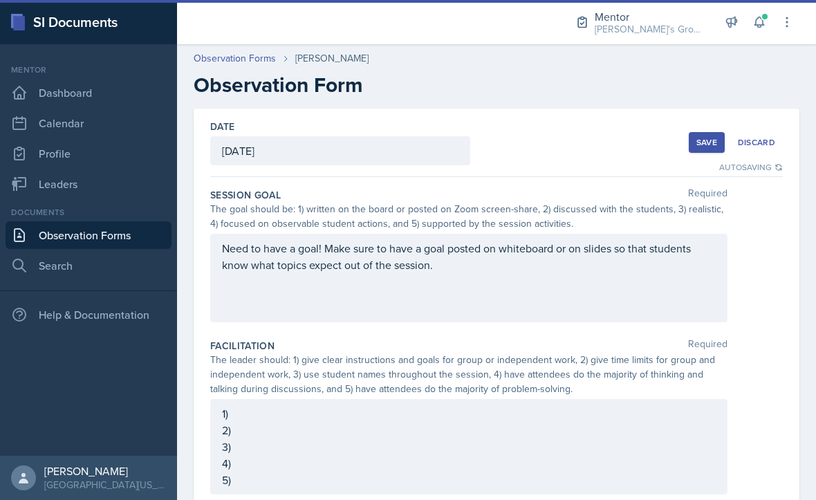
click at [637, 290] on div "Need to have a goal! Make sure to have a goal posted on whiteboard or on slides…" at bounding box center [468, 278] width 517 height 88
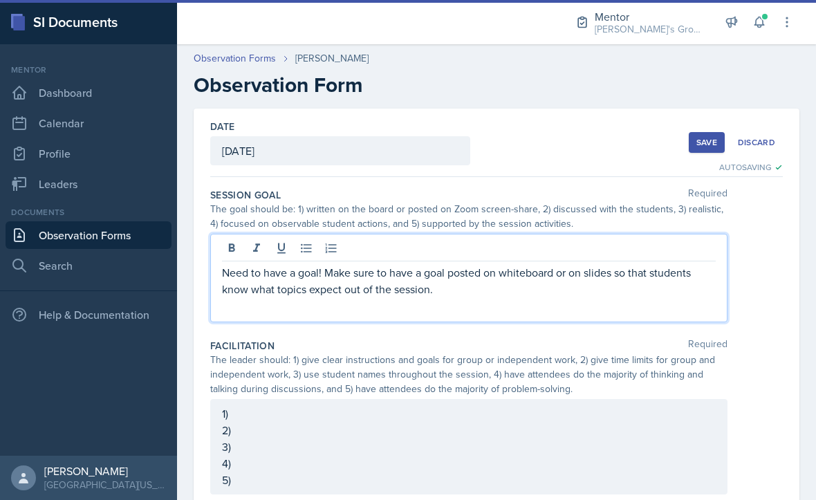
click at [633, 276] on p "Need to have a goal! Make sure to have a goal posted on whiteboard or on slides…" at bounding box center [468, 280] width 493 height 33
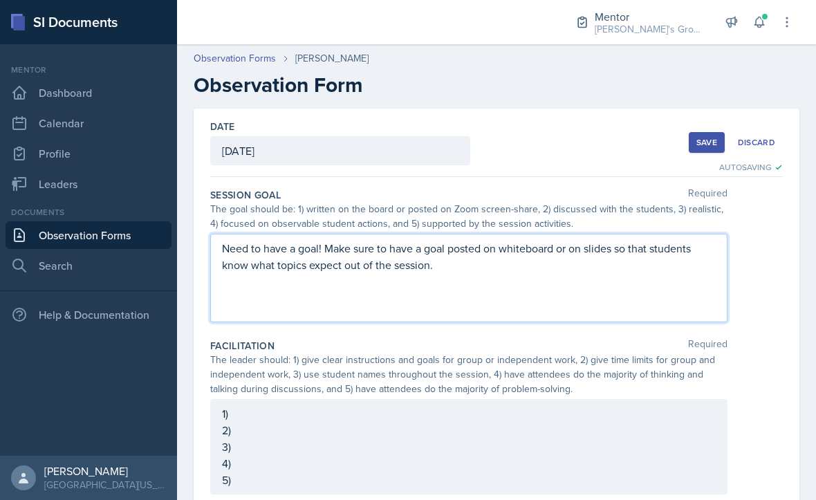
scroll to position [77, 0]
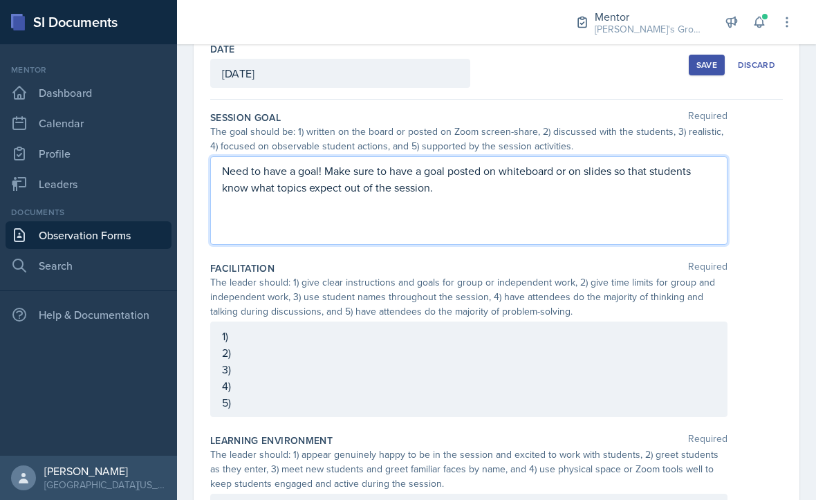
click at [657, 337] on div "1) 2) 3) 4) 5)" at bounding box center [468, 368] width 517 height 95
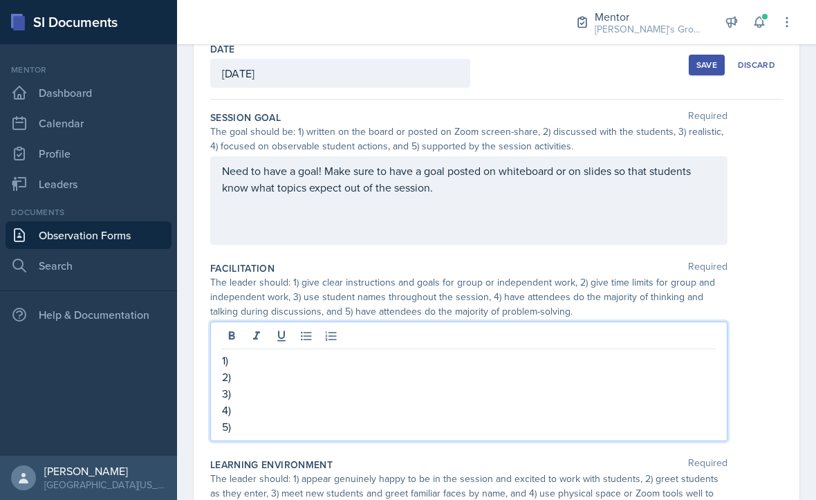
scroll to position [109, 0]
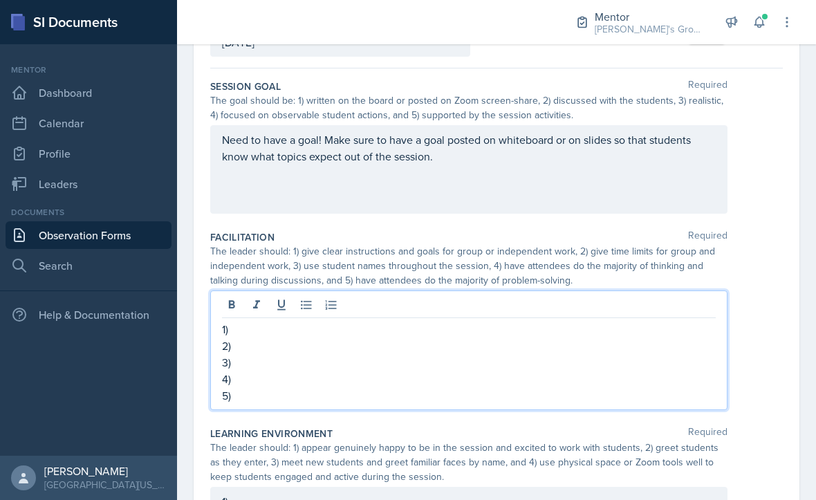
click at [629, 305] on div at bounding box center [468, 306] width 493 height 23
click at [349, 321] on p "1)" at bounding box center [468, 329] width 493 height 17
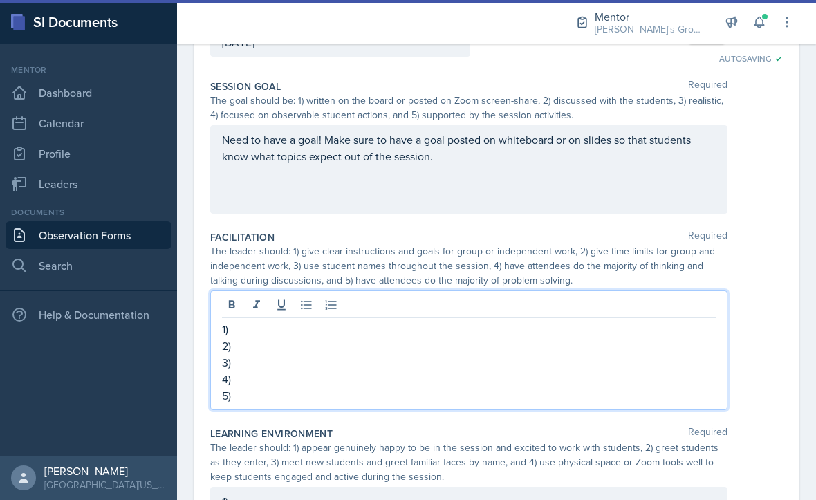
click at [236, 358] on p "3)" at bounding box center [468, 362] width 493 height 17
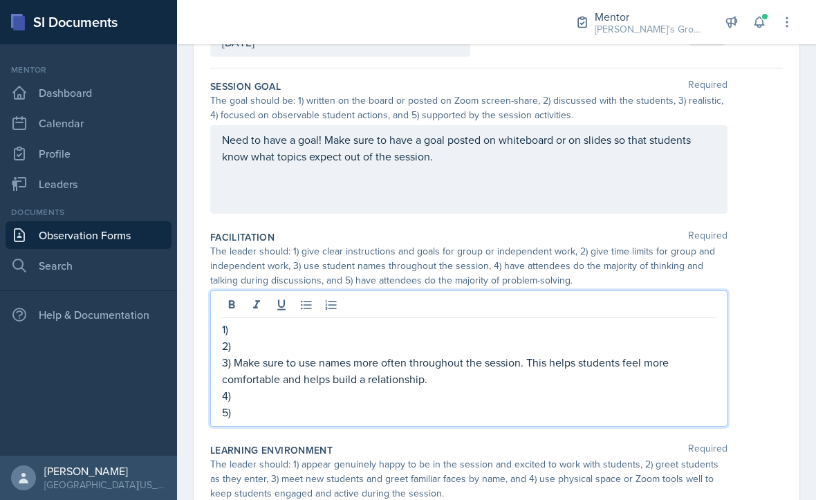
click at [549, 391] on p "4)" at bounding box center [468, 395] width 493 height 17
click at [242, 321] on p "1)" at bounding box center [468, 329] width 493 height 17
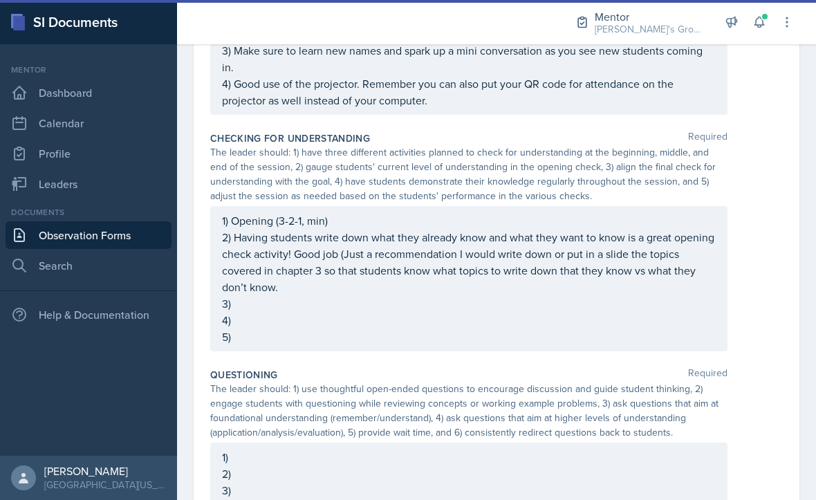
scroll to position [614, 0]
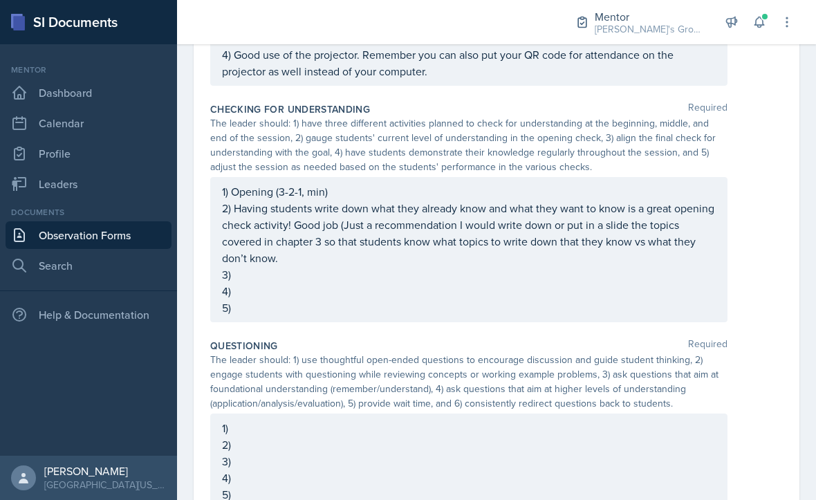
click at [301, 181] on div "1) Opening (3-2-1, min) 2) Having students write down what they already know an…" at bounding box center [468, 249] width 517 height 145
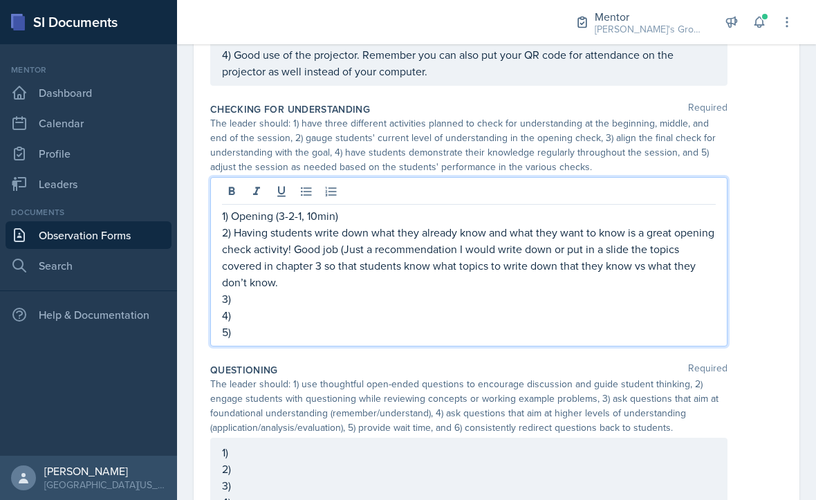
click at [495, 207] on p "1) Opening (3-2-1, 10min)" at bounding box center [468, 215] width 493 height 17
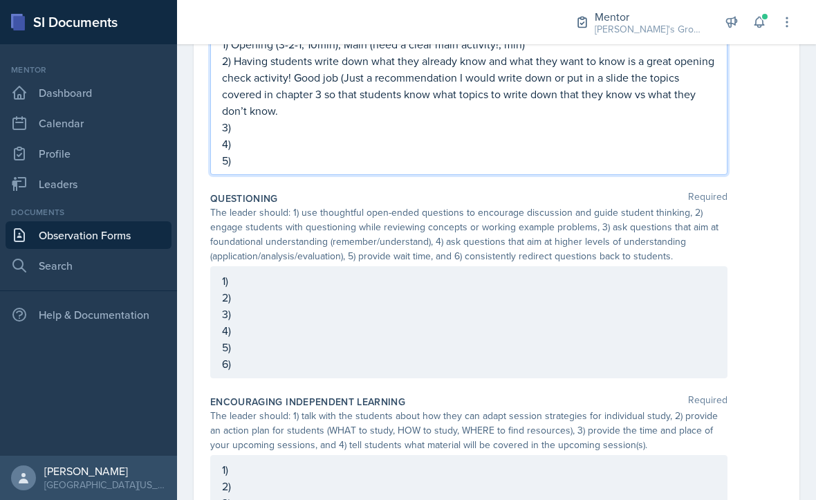
scroll to position [774, 0]
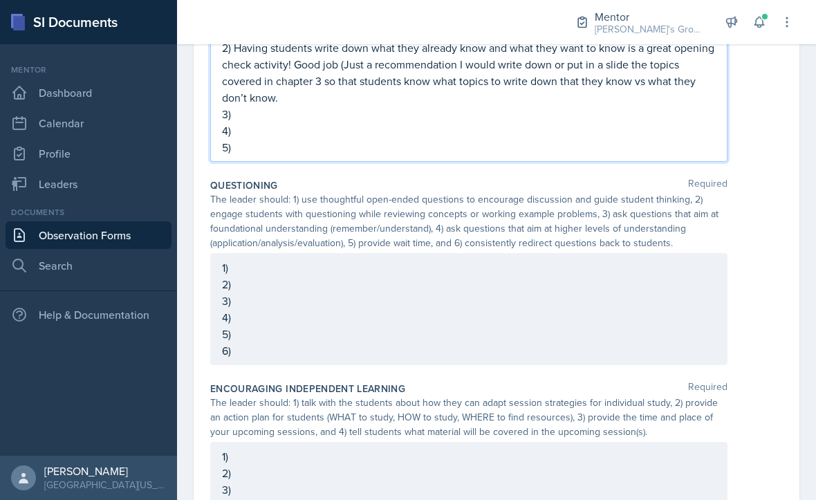
click at [659, 265] on div "1) 2) 3) 4) 5) 6)" at bounding box center [468, 309] width 517 height 112
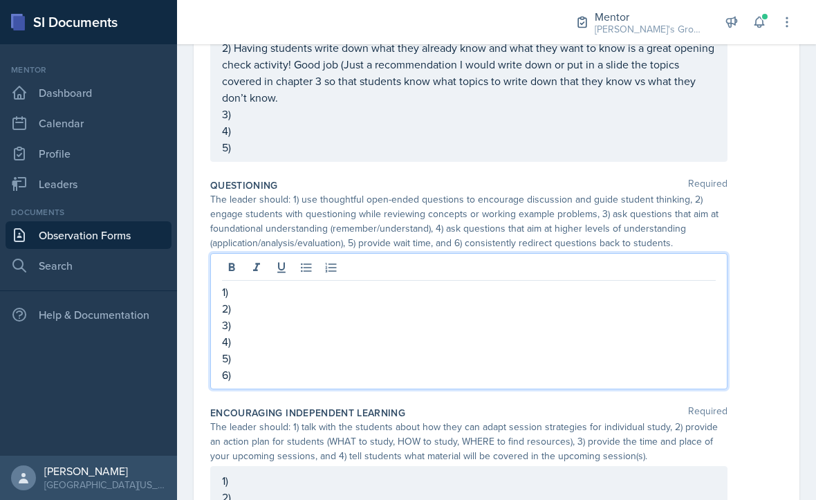
click at [641, 283] on p "1)" at bounding box center [468, 291] width 493 height 17
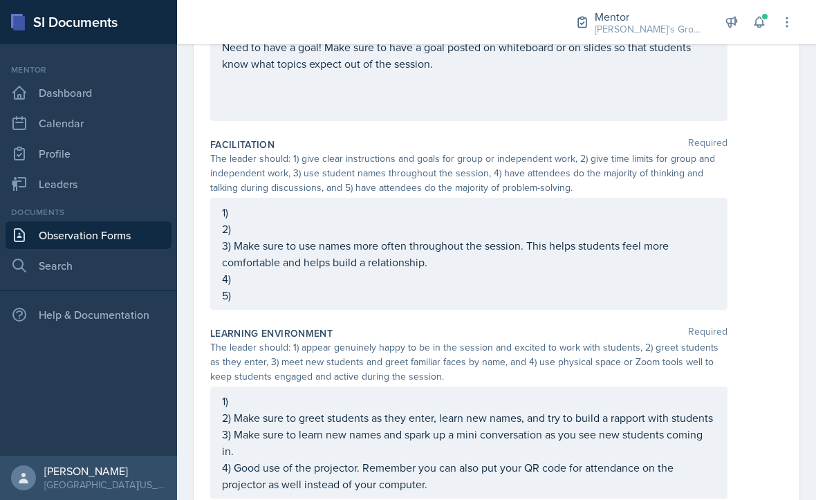
scroll to position [223, 0]
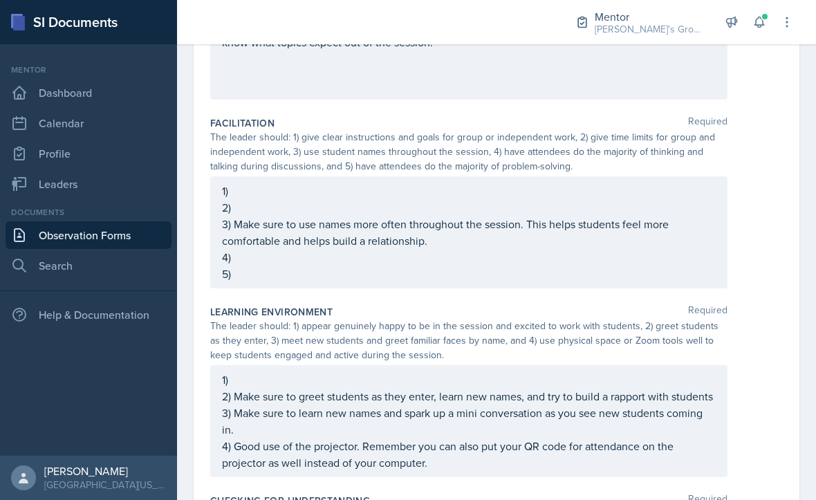
click at [239, 176] on div "1) 2) 3) Make sure to use names more often throughout the session. This helps s…" at bounding box center [468, 232] width 517 height 112
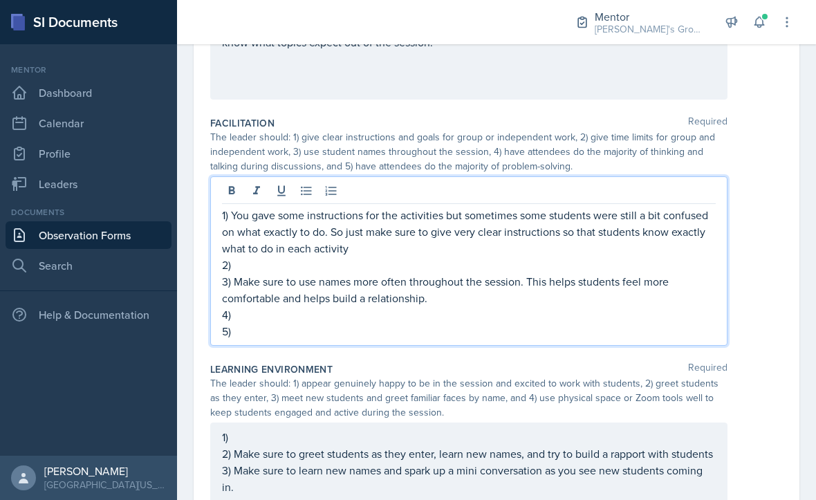
click at [249, 273] on p "3) Make sure to use names more often throughout the session. This helps student…" at bounding box center [468, 289] width 493 height 33
click at [233, 256] on p "2)" at bounding box center [468, 264] width 493 height 17
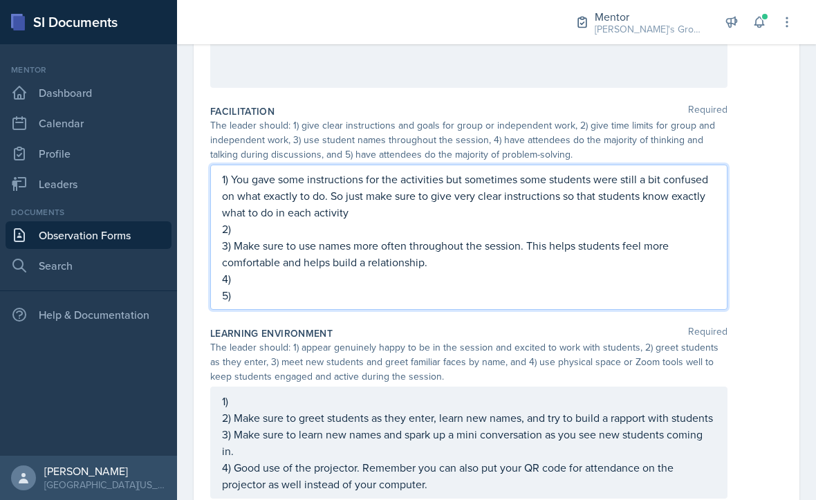
scroll to position [236, 0]
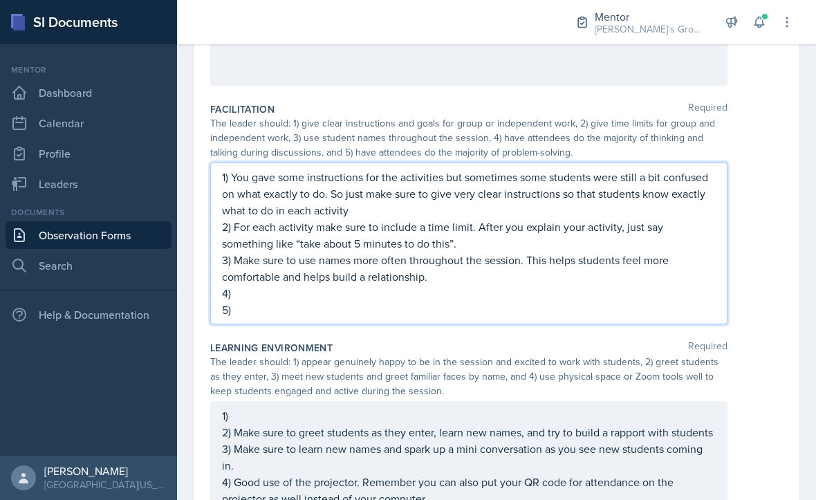
click at [617, 285] on p "4)" at bounding box center [468, 293] width 493 height 17
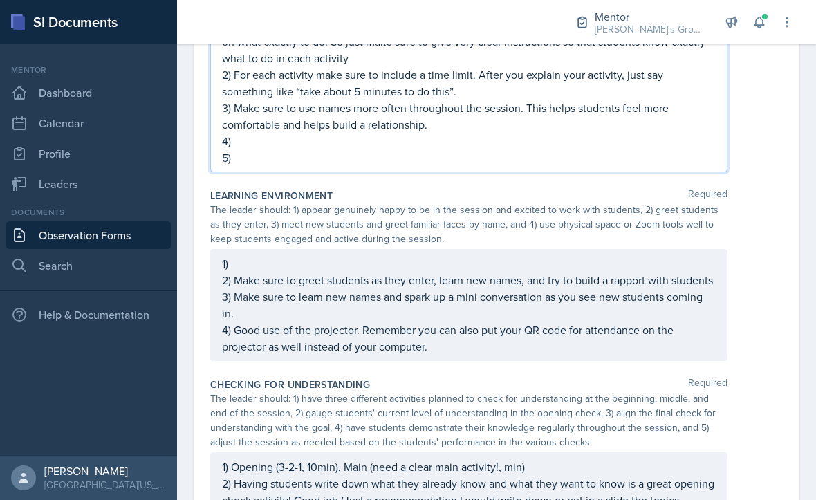
click at [646, 258] on div "1) 2) Make sure to greet students as they enter, learn new names, and try to bu…" at bounding box center [468, 305] width 517 height 112
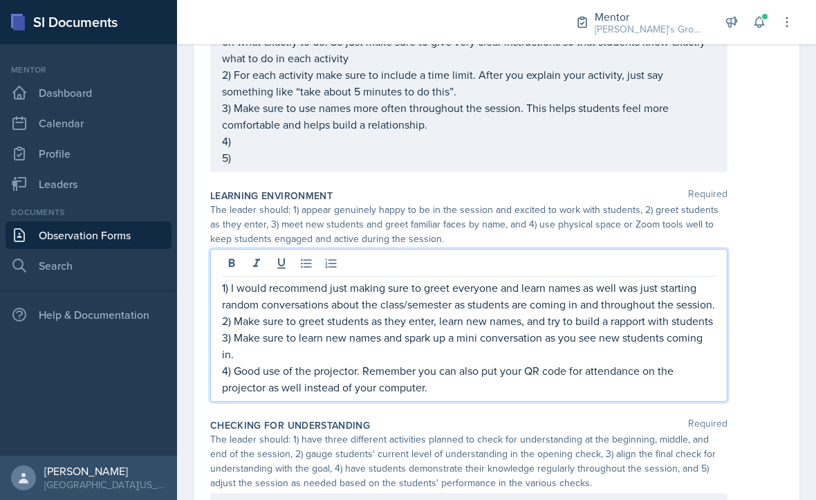
click at [751, 367] on div "1) I would recommend just making sure to greet everyone and learn names as well…" at bounding box center [496, 325] width 572 height 153
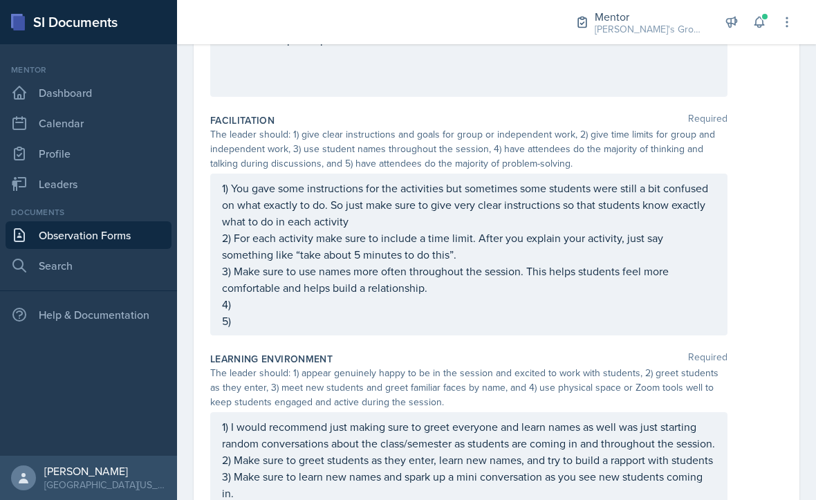
scroll to position [247, 0]
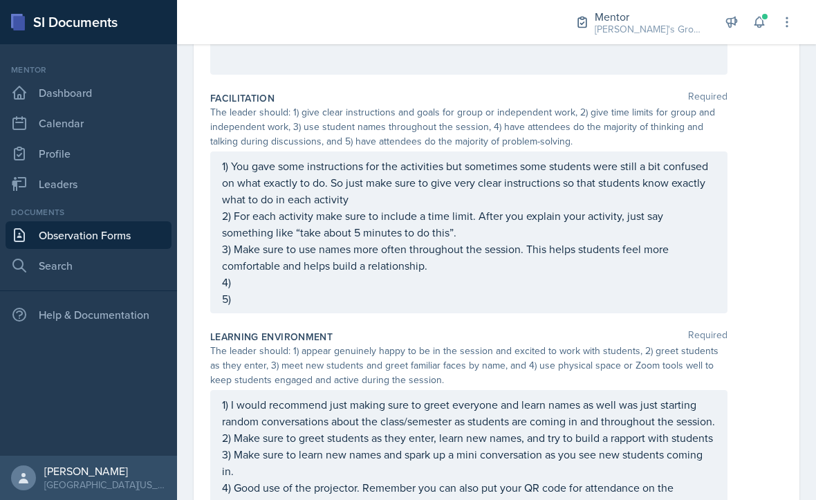
click at [628, 259] on p "3) Make sure to use names more often throughout the session. This helps student…" at bounding box center [468, 257] width 493 height 33
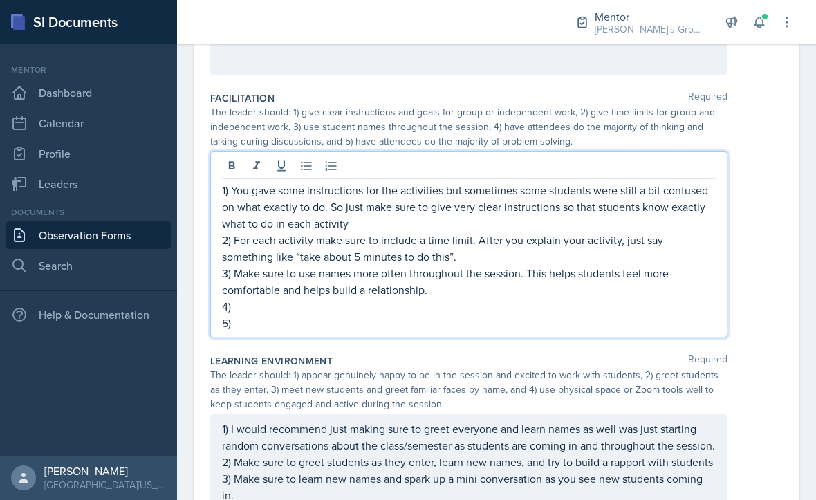
click at [579, 298] on p "4)" at bounding box center [468, 306] width 493 height 17
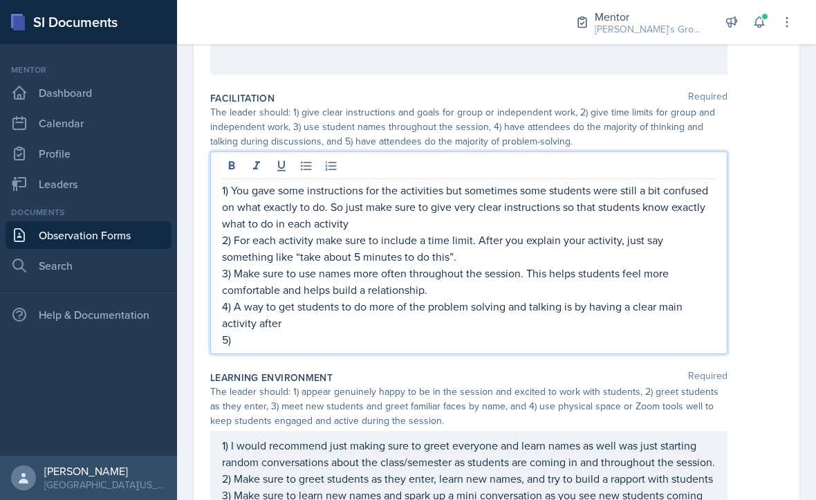
click at [241, 332] on p "5)" at bounding box center [468, 339] width 493 height 17
click at [290, 308] on p "4) A way to get students to do more of the problem solving and talking is by ha…" at bounding box center [468, 314] width 493 height 33
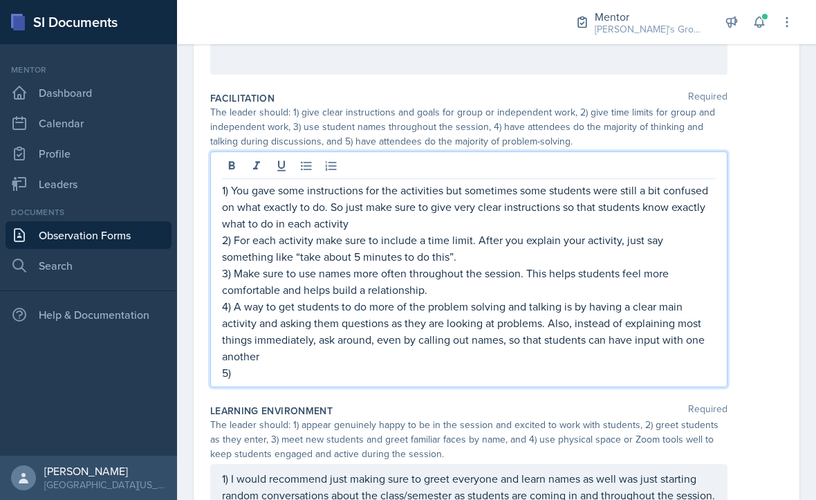
click at [469, 364] on p "5)" at bounding box center [468, 372] width 493 height 17
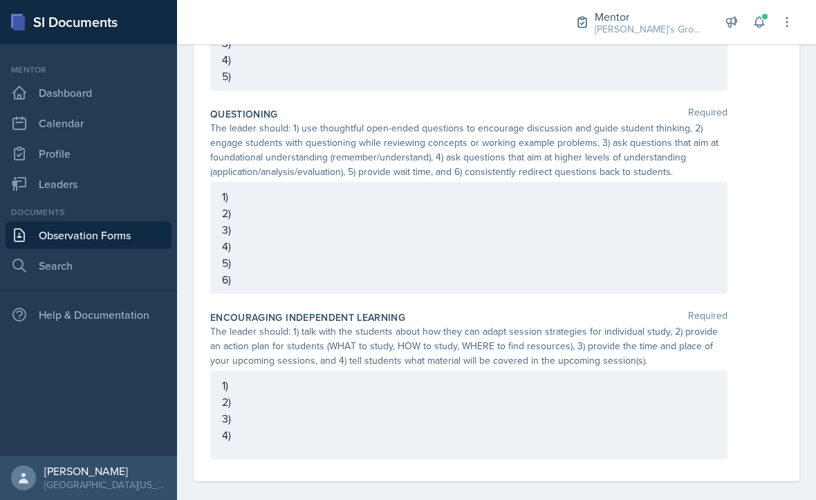
scroll to position [955, 0]
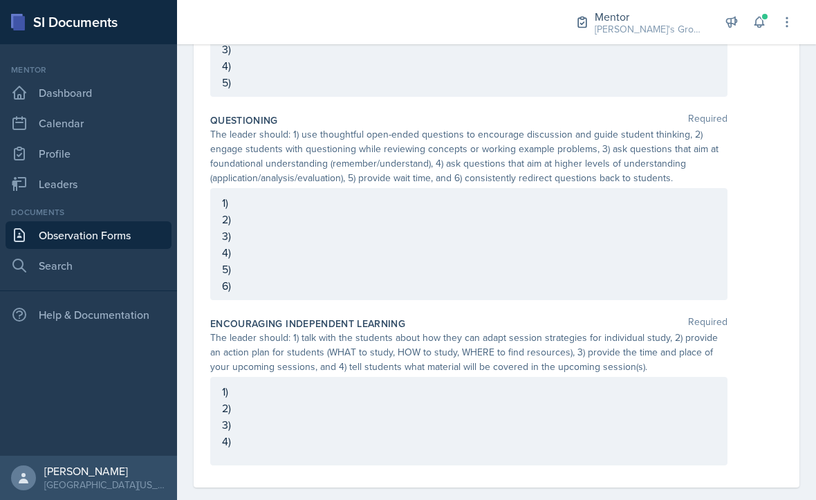
click at [610, 217] on div "1) 2) 3) 4) 5) 6)" at bounding box center [468, 244] width 517 height 112
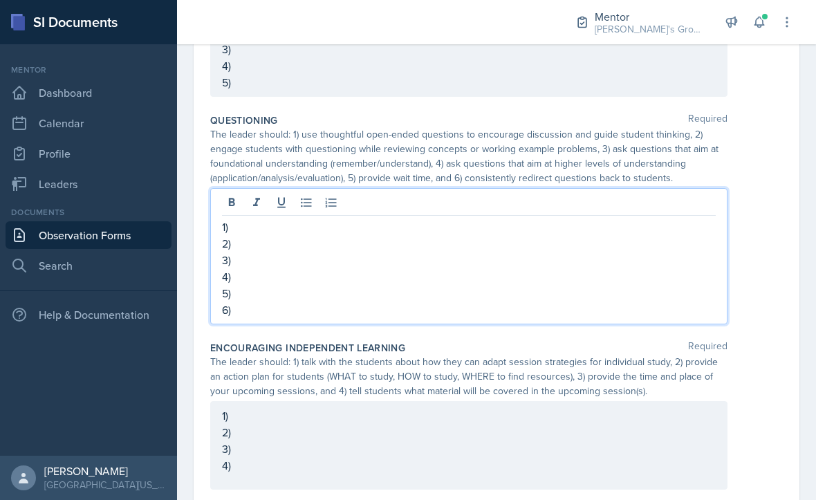
click at [561, 235] on p "1)" at bounding box center [468, 226] width 493 height 17
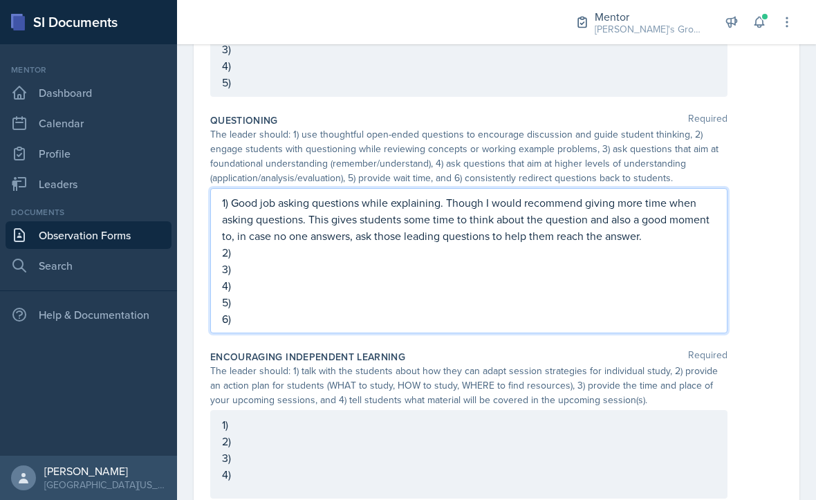
click at [762, 290] on div "1) Good job asking questions while explaining. Though I would recommend giving …" at bounding box center [496, 260] width 572 height 145
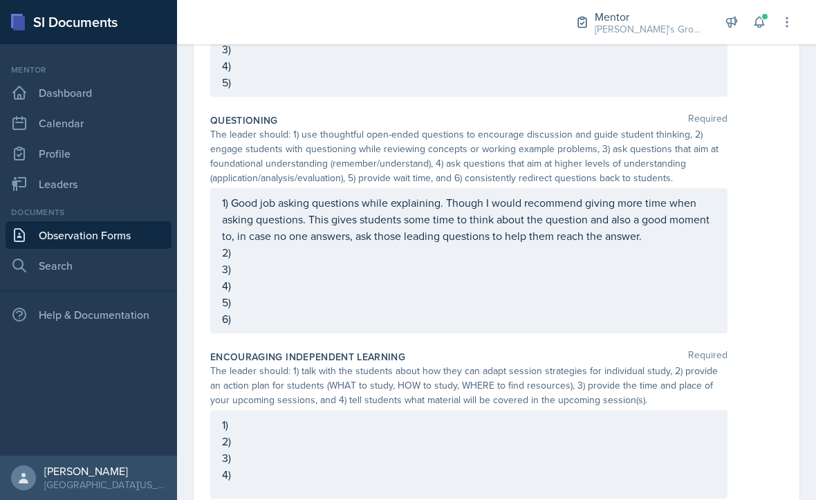
click at [623, 264] on div "1) Good job asking questions while explaining. Though I would recommend giving …" at bounding box center [468, 260] width 493 height 133
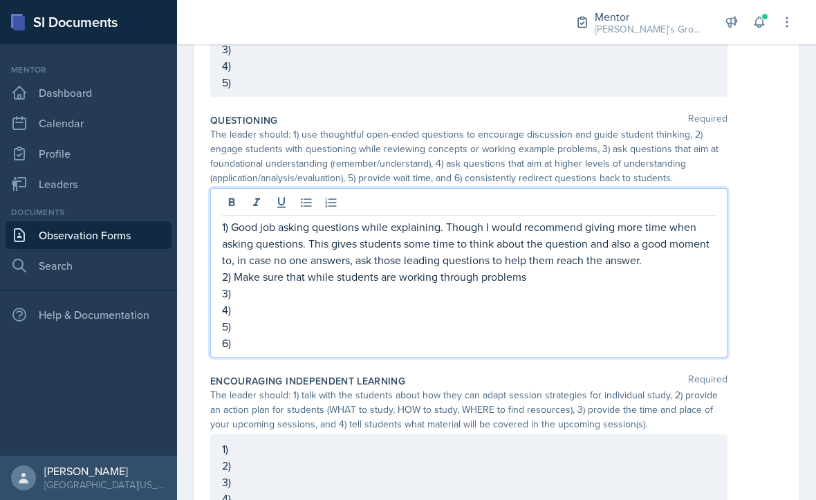
click at [281, 285] on p "2) Make sure that while students are working through problems" at bounding box center [468, 276] width 493 height 17
click at [618, 292] on p "3)" at bounding box center [468, 293] width 493 height 17
click at [587, 291] on p "3)" at bounding box center [468, 293] width 493 height 17
click at [590, 285] on p "2) Make sure to ask questions while students are working through problems" at bounding box center [468, 276] width 493 height 17
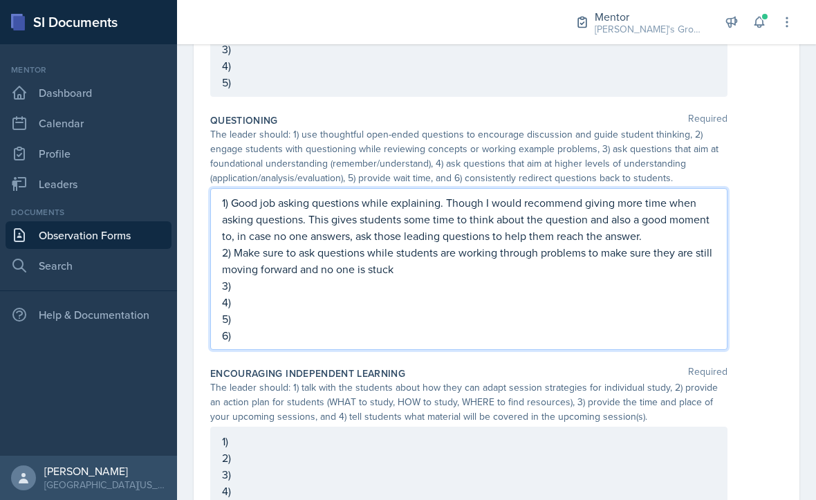
click at [776, 326] on div "1) Good job asking questions while explaining. Though I would recommend giving …" at bounding box center [496, 269] width 572 height 162
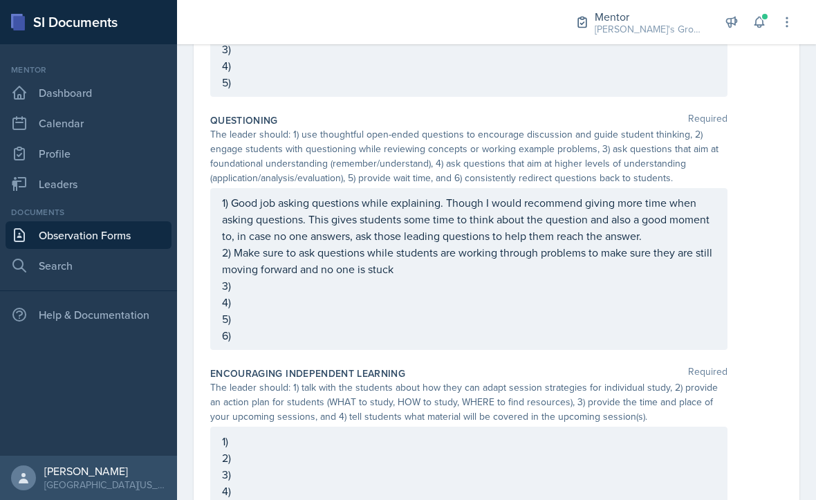
click at [609, 292] on div "1) Good job asking questions while explaining. Though I would recommend giving …" at bounding box center [468, 268] width 493 height 149
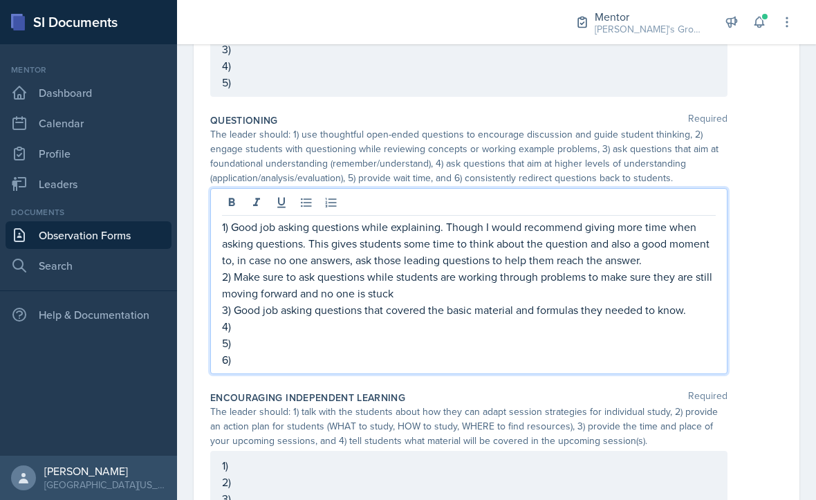
click at [605, 335] on p "4)" at bounding box center [468, 326] width 493 height 17
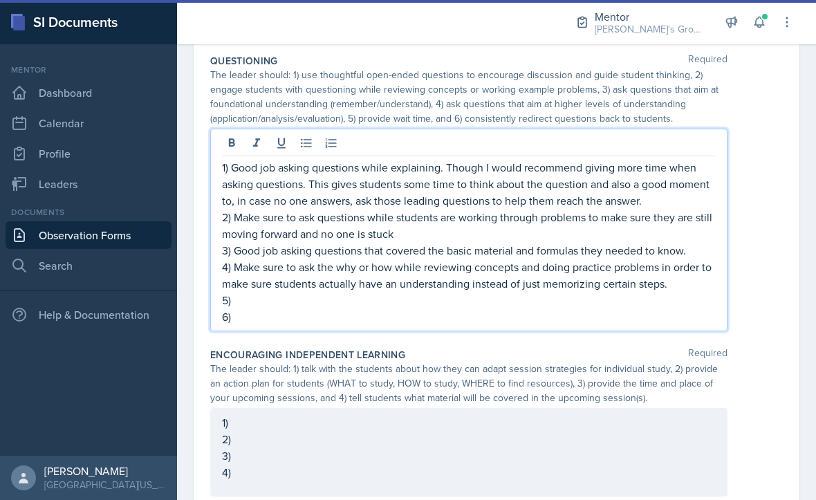
scroll to position [1016, 0]
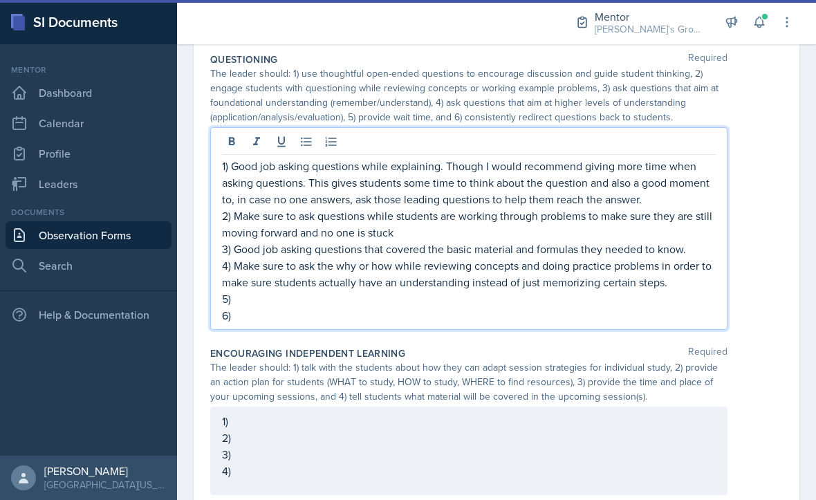
click at [668, 291] on p "5)" at bounding box center [468, 298] width 493 height 17
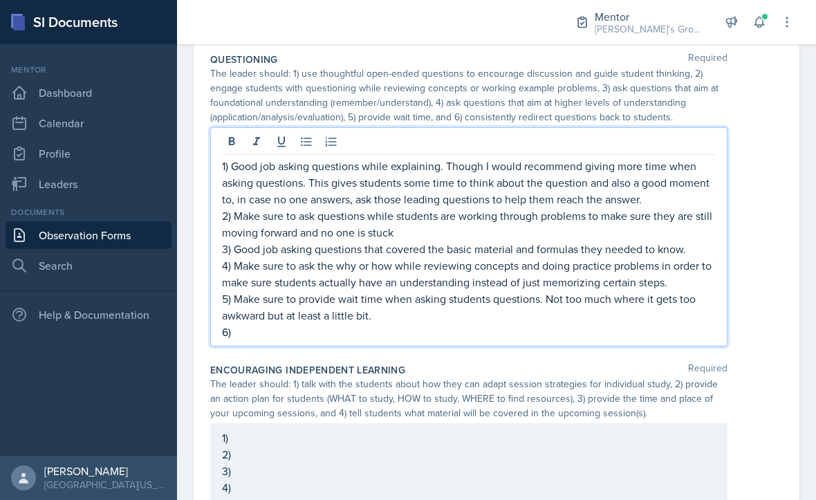
click at [629, 327] on p "6)" at bounding box center [468, 331] width 493 height 17
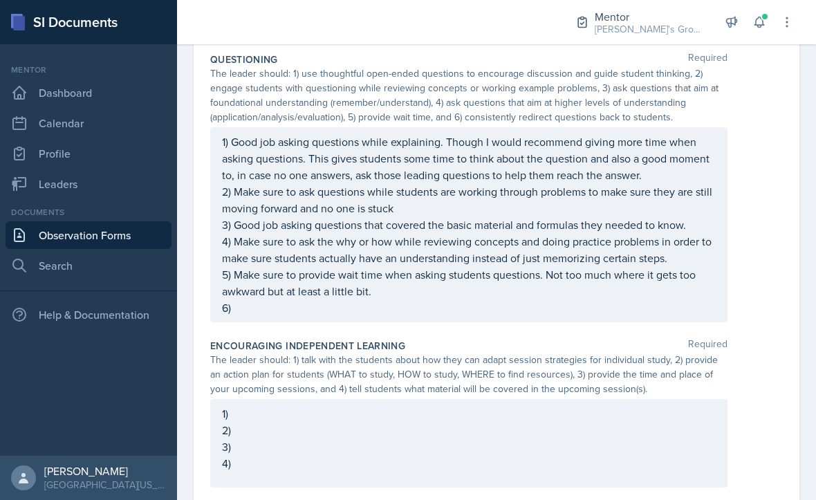
scroll to position [10, 0]
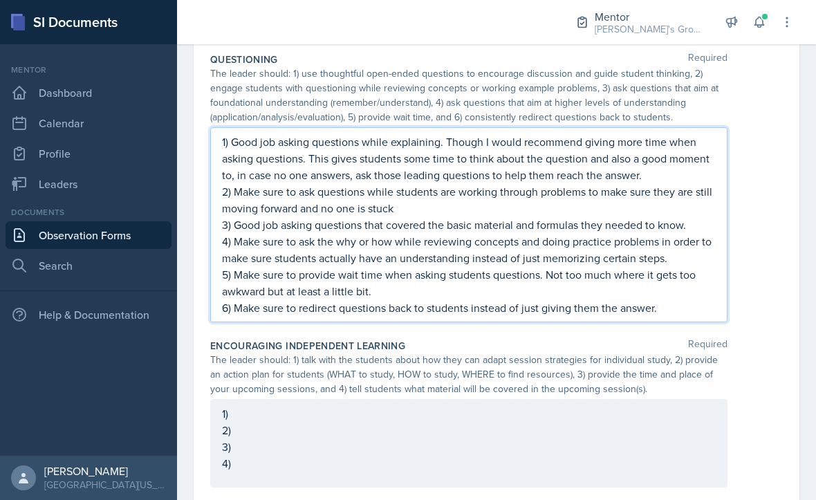
click at [769, 343] on div "Encouraging Independent Learning Required The leader should: 1) talk with the s…" at bounding box center [496, 415] width 572 height 165
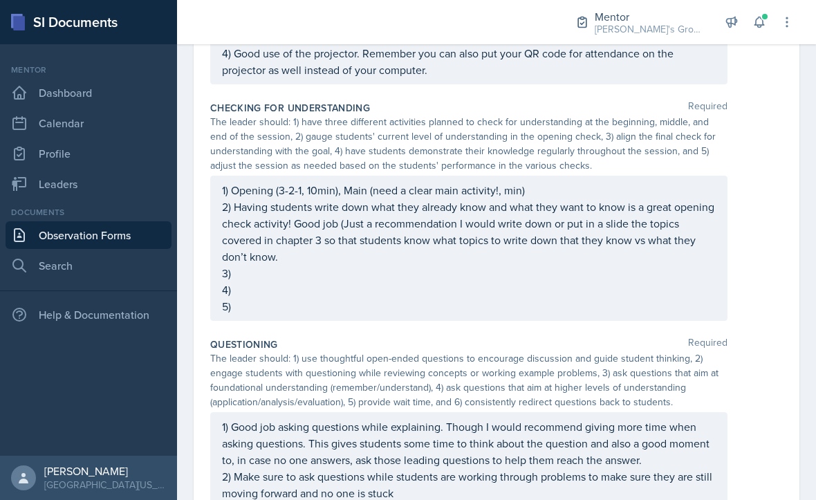
scroll to position [688, 0]
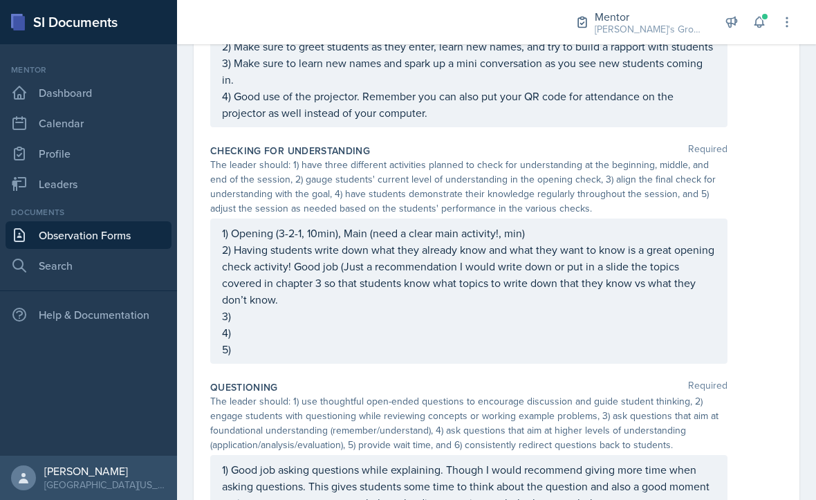
click at [243, 322] on div "1) Opening (3-2-1, 10min), Main (need a clear main activity!, min) 2) Having st…" at bounding box center [468, 291] width 493 height 133
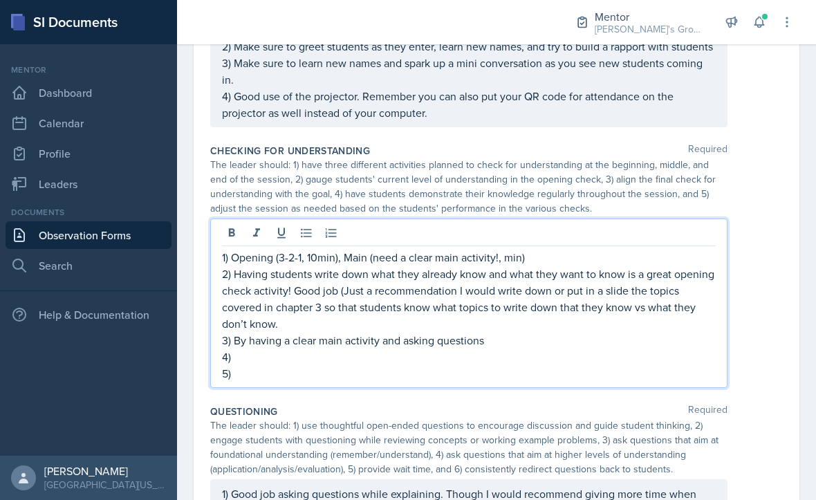
click at [241, 348] on p "3) By having a clear main activity and asking questions" at bounding box center [468, 340] width 493 height 17
click at [243, 345] on p "3) By having a clear main activity and asking questions" at bounding box center [468, 340] width 493 height 17
click at [299, 356] on p "4)" at bounding box center [468, 356] width 493 height 17
click at [294, 332] on p "2) Having students write down what they already know and what they want to know…" at bounding box center [468, 298] width 493 height 66
click at [232, 346] on p "3) s" at bounding box center [468, 340] width 493 height 17
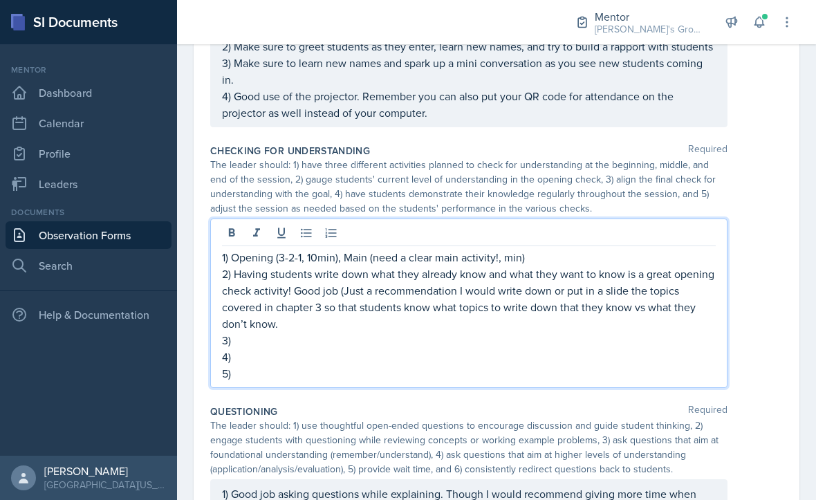
click at [233, 348] on p "3)" at bounding box center [468, 340] width 493 height 17
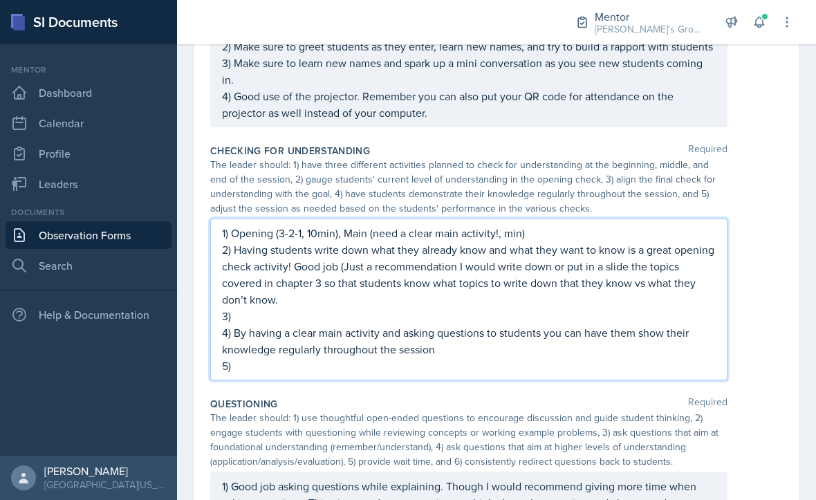
click at [740, 364] on div "1) Opening (3-2-1, 10min), Main (need a clear main activity!, min) 2) Having st…" at bounding box center [496, 299] width 572 height 162
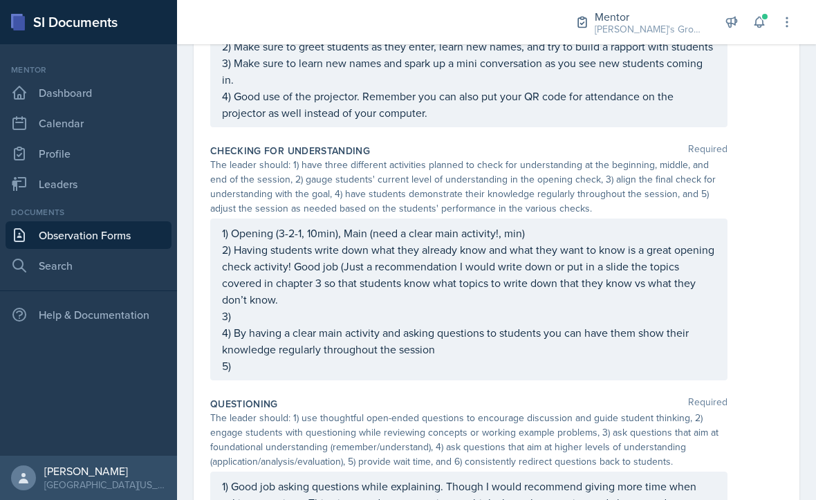
click at [397, 369] on div "1) Opening (3-2-1, 10min), Main (need a clear main activity!, min) 2) Having st…" at bounding box center [468, 299] width 493 height 149
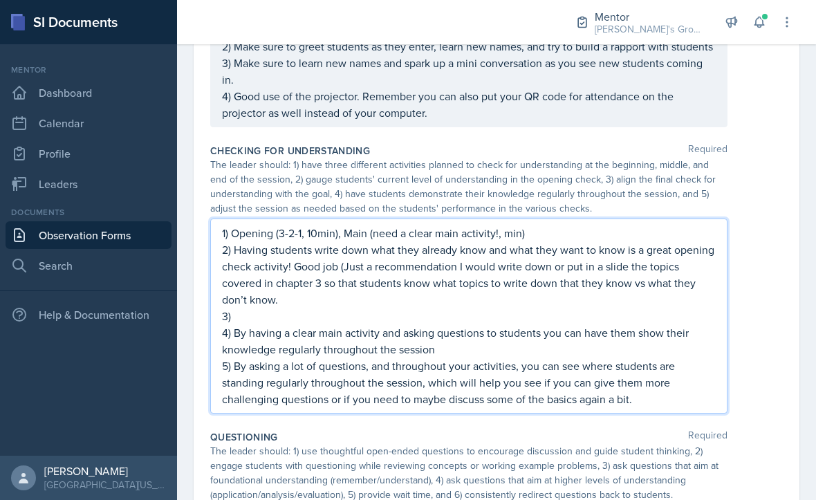
click at [742, 404] on div "1) Opening (3-2-1, 10min), Main (need a clear main activity!, min) 2) Having st…" at bounding box center [496, 315] width 572 height 195
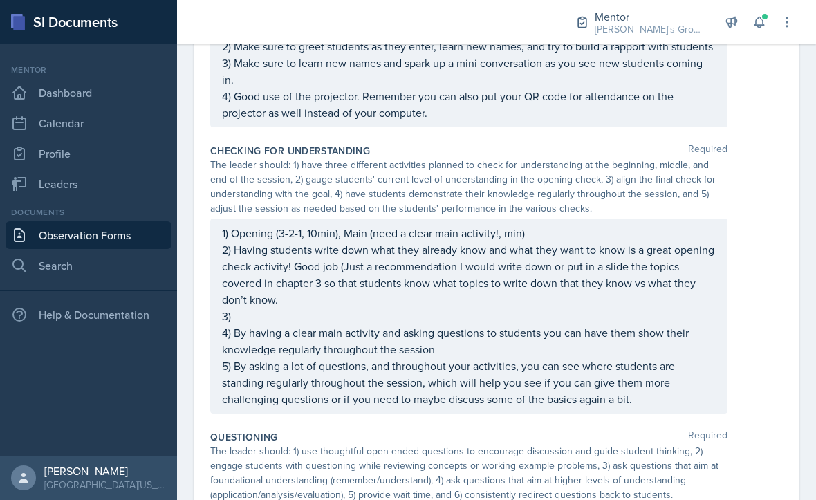
click at [655, 335] on div "1) Opening (3-2-1, 10min), Main (need a clear main activity!, min) 2) Having st…" at bounding box center [468, 316] width 493 height 182
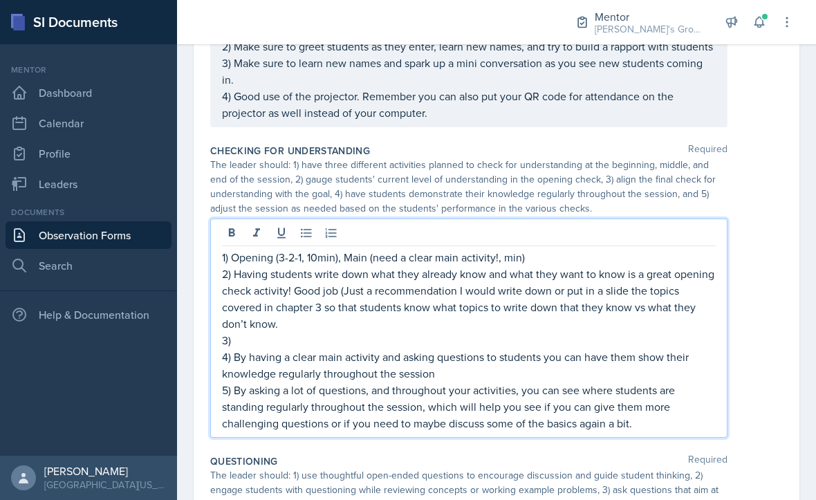
click at [622, 331] on p "2) Having students write down what they already know and what they want to know…" at bounding box center [468, 298] width 493 height 66
click at [616, 341] on p "3)" at bounding box center [468, 340] width 493 height 17
click at [611, 377] on p "4) By having a clear main activity and asking questions to students you can hav…" at bounding box center [468, 364] width 493 height 33
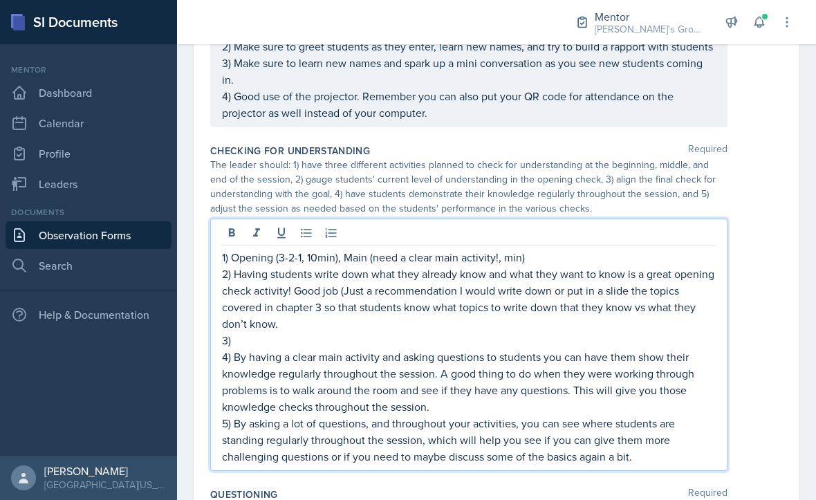
click at [637, 338] on p "3)" at bounding box center [468, 340] width 493 height 17
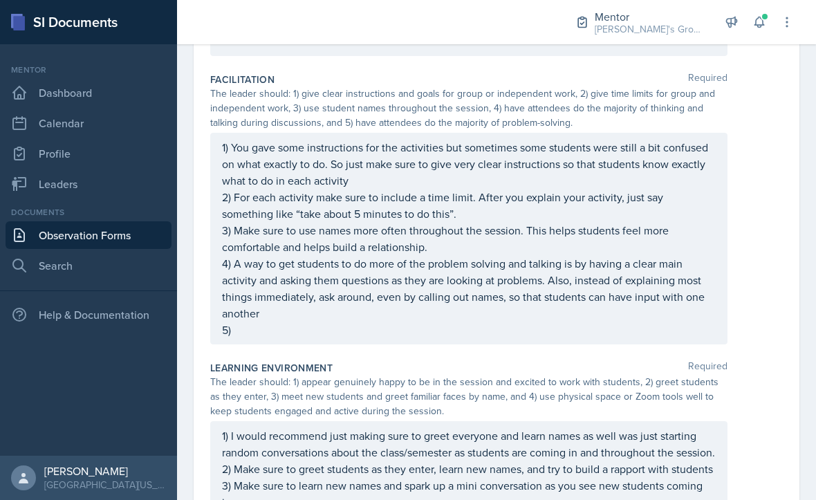
scroll to position [274, 0]
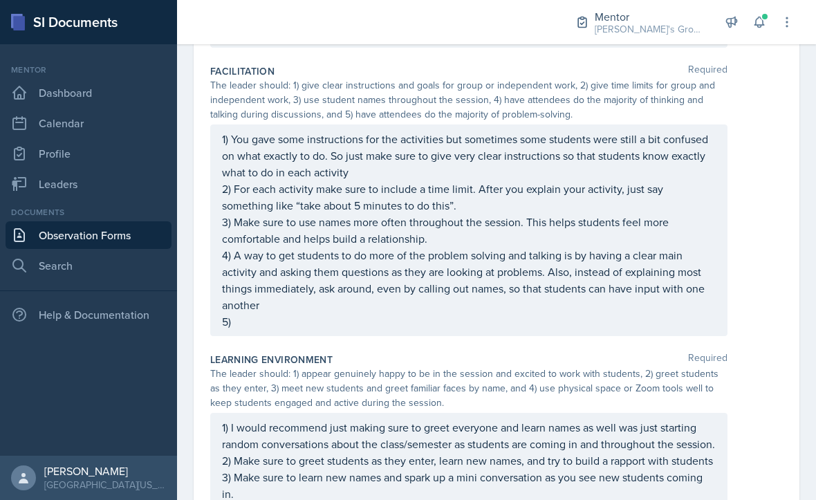
click at [657, 314] on div "1) You gave some instructions for the activities but sometimes some students we…" at bounding box center [468, 230] width 493 height 199
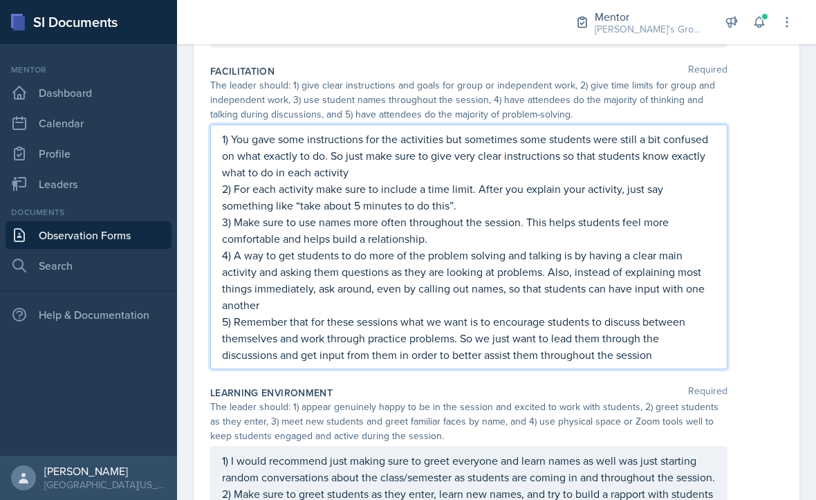
click at [764, 337] on div "1) You gave some instructions for the activities but sometimes some students we…" at bounding box center [496, 246] width 572 height 245
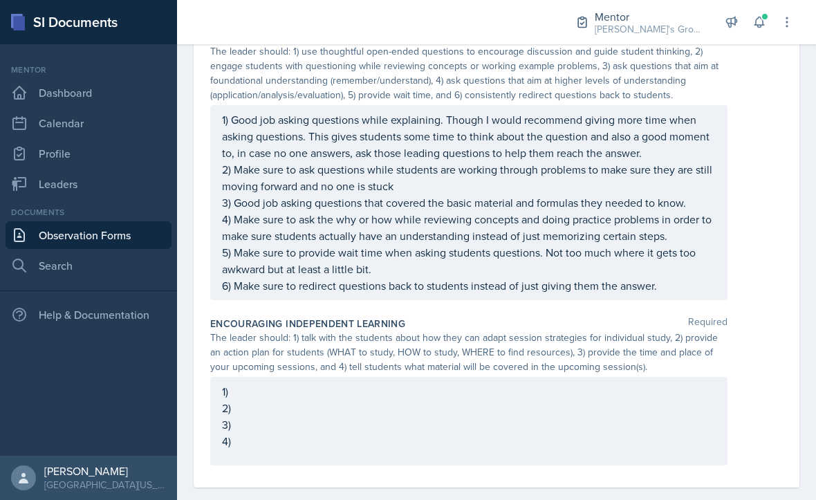
scroll to position [37, 0]
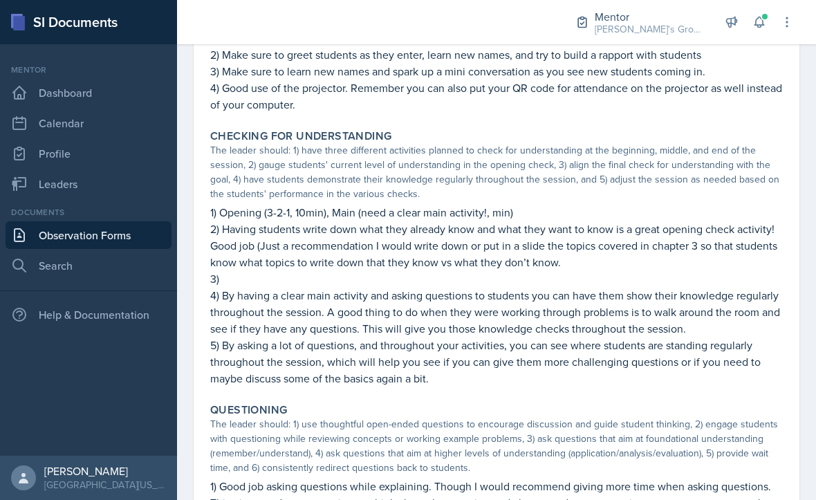
scroll to position [612, 0]
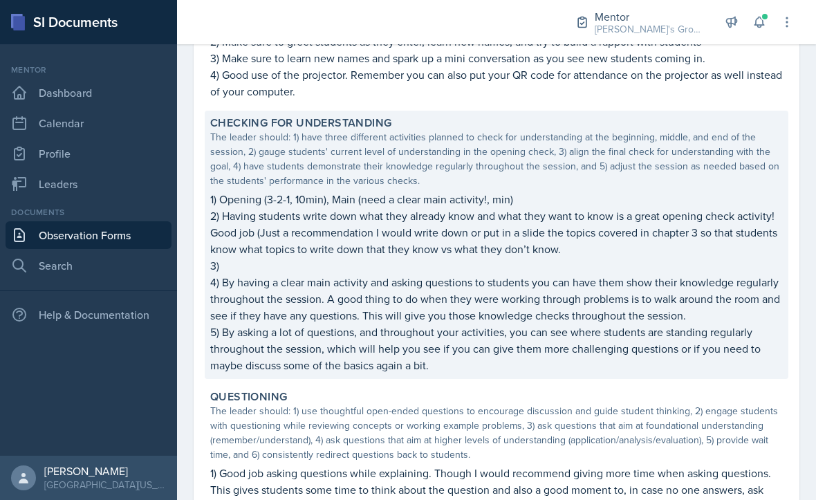
click at [494, 207] on p "2) Having students write down what they already know and what they want to know…" at bounding box center [496, 232] width 572 height 50
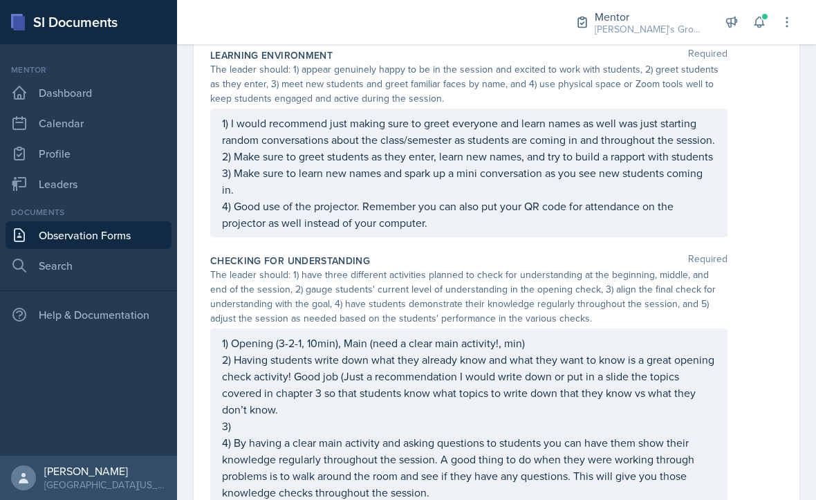
click at [506, 366] on div "1) Opening (3-2-1, 10min), Main (need a clear main activity!, min) 2) Having st…" at bounding box center [468, 442] width 517 height 228
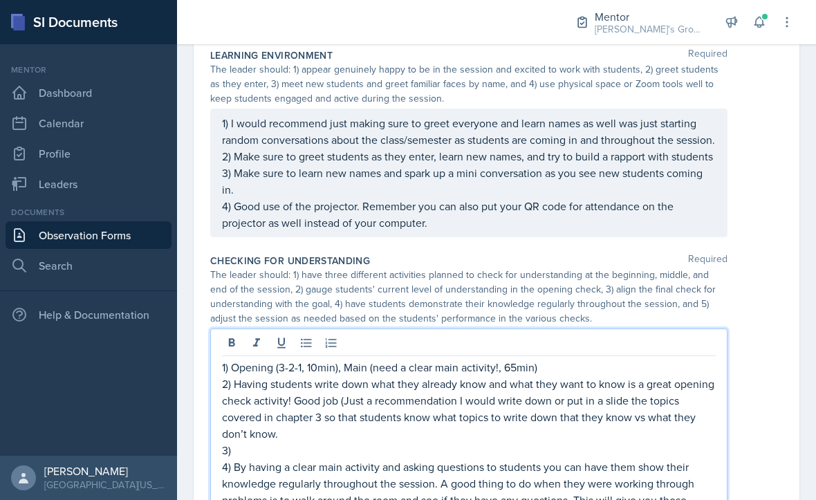
click at [586, 375] on p "1) Opening (3-2-1, 10min), Main (need a clear main activity!, 65min)" at bounding box center [468, 367] width 493 height 17
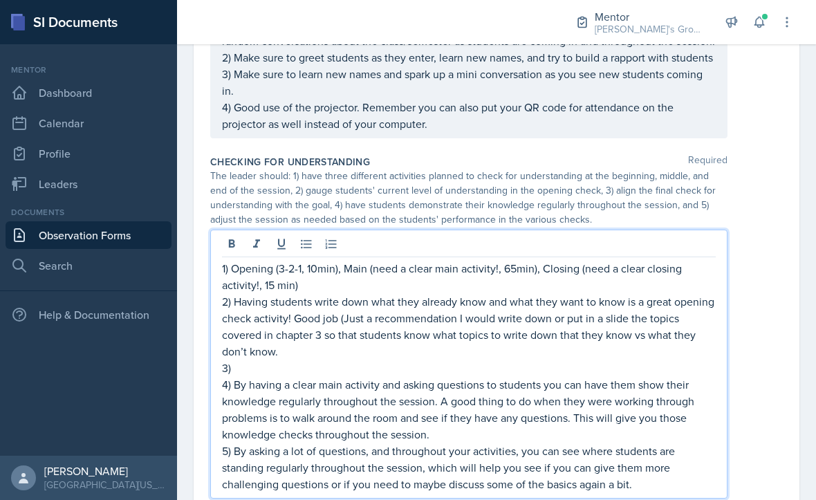
scroll to position [737, 0]
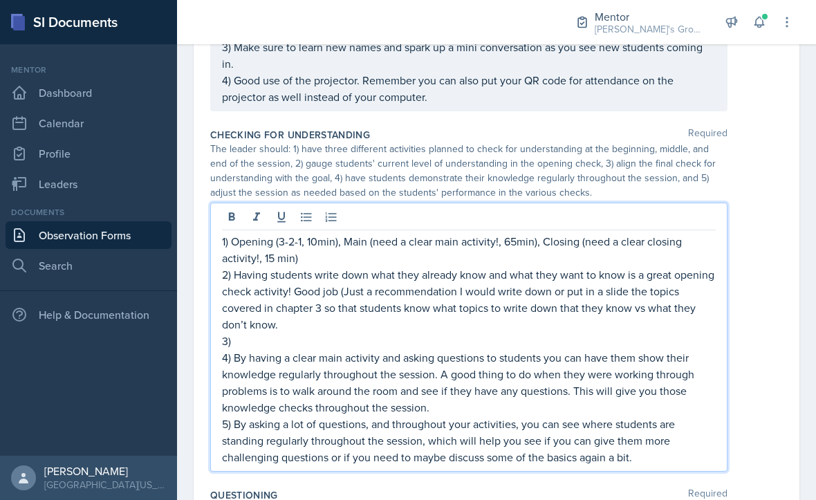
click at [564, 349] on p "3)" at bounding box center [468, 340] width 493 height 17
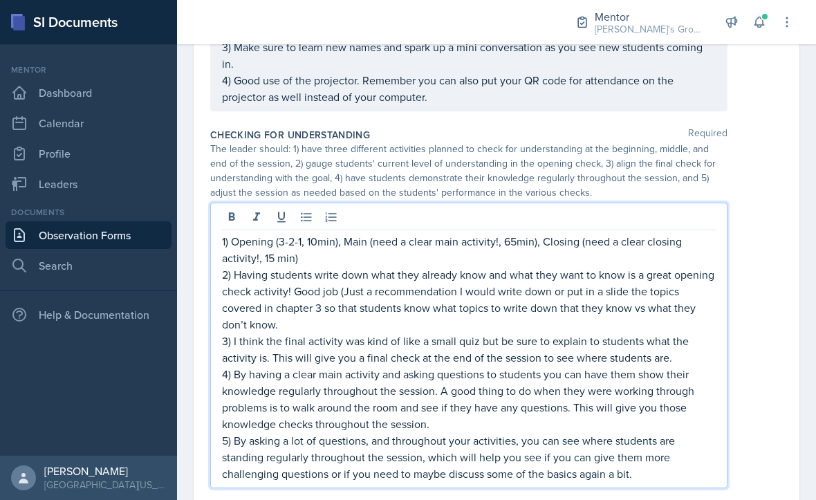
click at [763, 404] on div "1) Opening (3-2-1, 10min), Main (need a clear main activity!, 65min), Closing (…" at bounding box center [496, 345] width 572 height 285
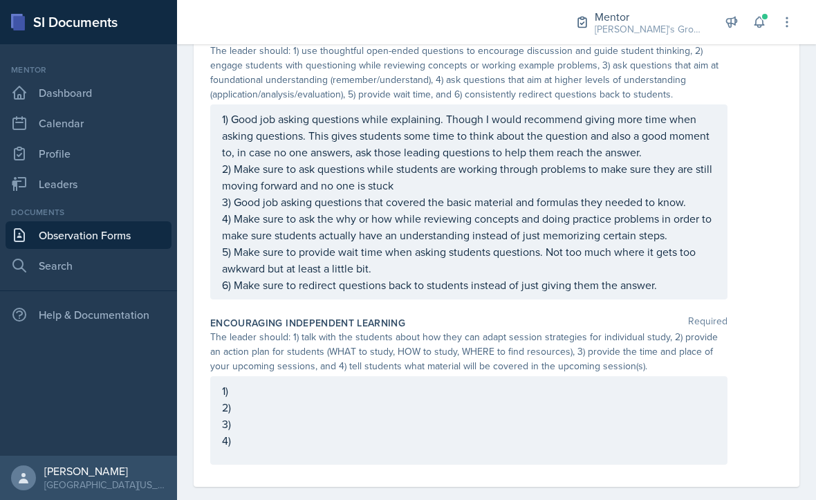
scroll to position [1187, 0]
click at [751, 256] on div "1) Good job asking questions while explaining. Though I would recommend giving …" at bounding box center [496, 202] width 572 height 195
click at [632, 413] on div "1) 2) 3) 4)" at bounding box center [468, 421] width 517 height 88
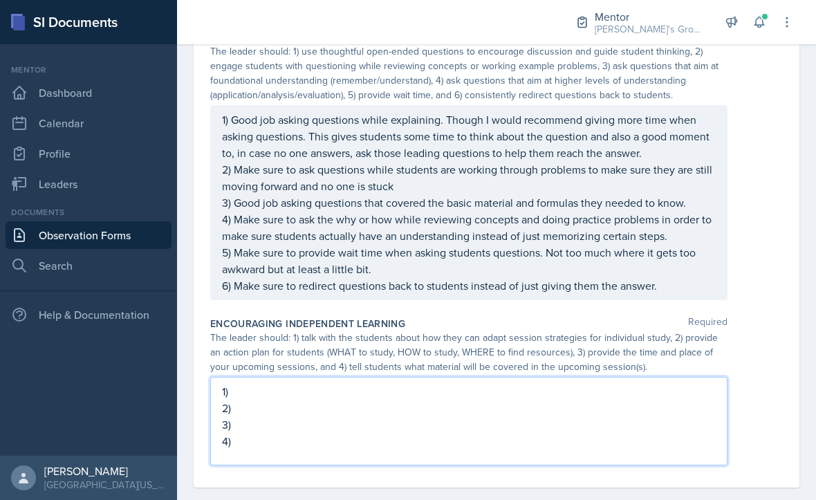
click at [639, 383] on p "1)" at bounding box center [468, 391] width 493 height 17
click at [657, 383] on p "1)" at bounding box center [468, 391] width 493 height 17
click at [542, 383] on p "1) Make sure that throughout the session and especially at the end discuss" at bounding box center [468, 391] width 493 height 17
click at [631, 383] on p "1) Make sure that throughout the session and especially at the end you discuss" at bounding box center [468, 391] width 493 height 17
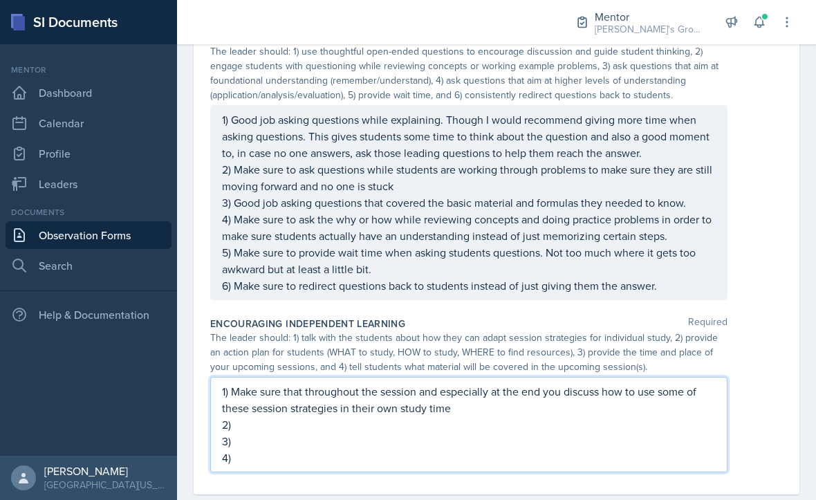
click at [529, 416] on p "2)" at bounding box center [468, 424] width 493 height 17
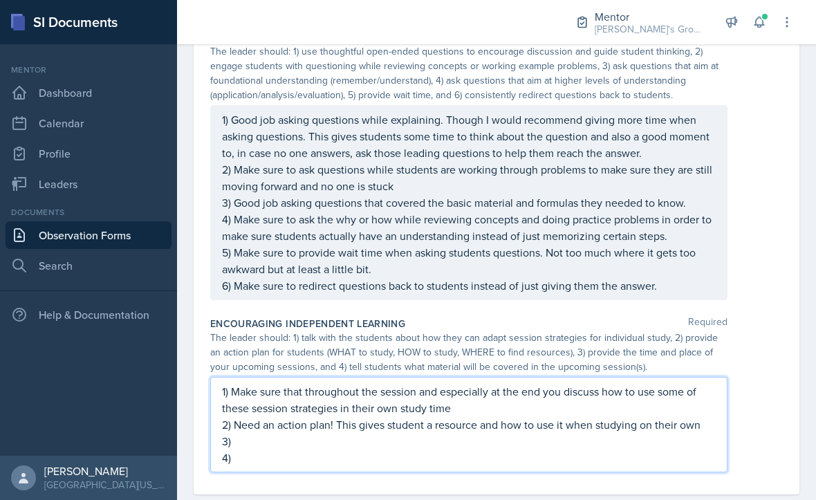
click at [247, 433] on p "3)" at bounding box center [468, 441] width 493 height 17
click at [368, 433] on p "3) Make sure to mention when your upcoming sessions are a" at bounding box center [468, 441] width 493 height 17
click at [597, 433] on p "3) Make sure to mention when and where your upcoming sessions are a" at bounding box center [468, 441] width 493 height 17
click at [595, 461] on div "Encouraging Independent Learning Required The leader should: 1) talk with the s…" at bounding box center [496, 397] width 572 height 172
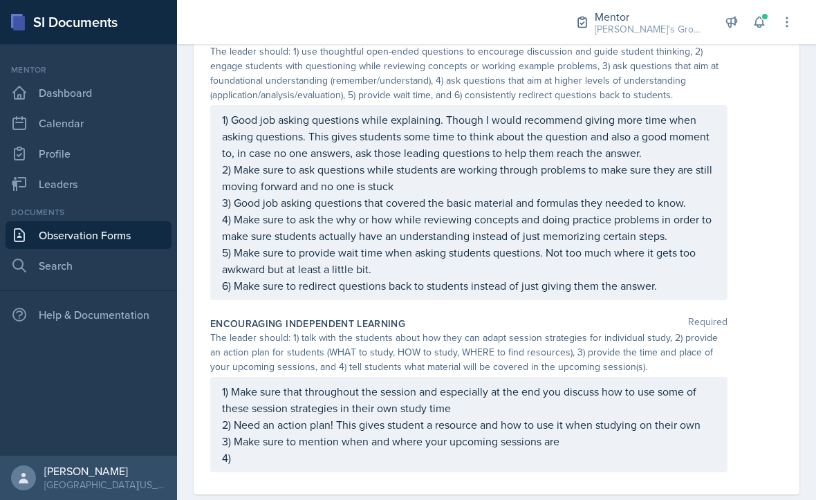
click at [482, 436] on div "1) Make sure that throughout the session and especially at the end you discuss …" at bounding box center [468, 424] width 493 height 83
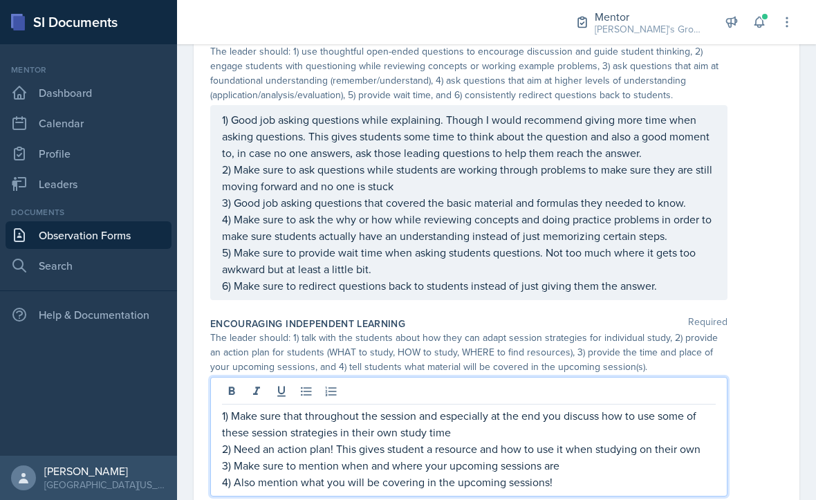
click at [714, 457] on p "3) Make sure to mention when and where your upcoming sessions are" at bounding box center [468, 465] width 493 height 17
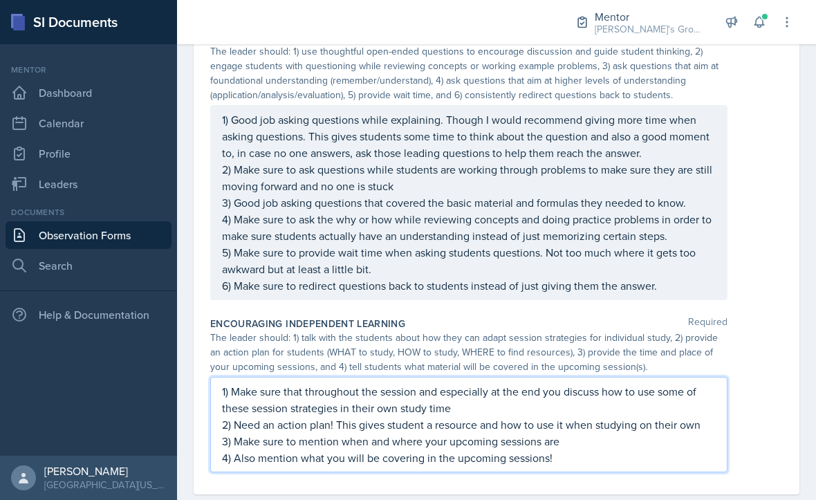
click at [745, 447] on div "1) Make sure that throughout the session and especially at the end you discuss …" at bounding box center [496, 424] width 572 height 95
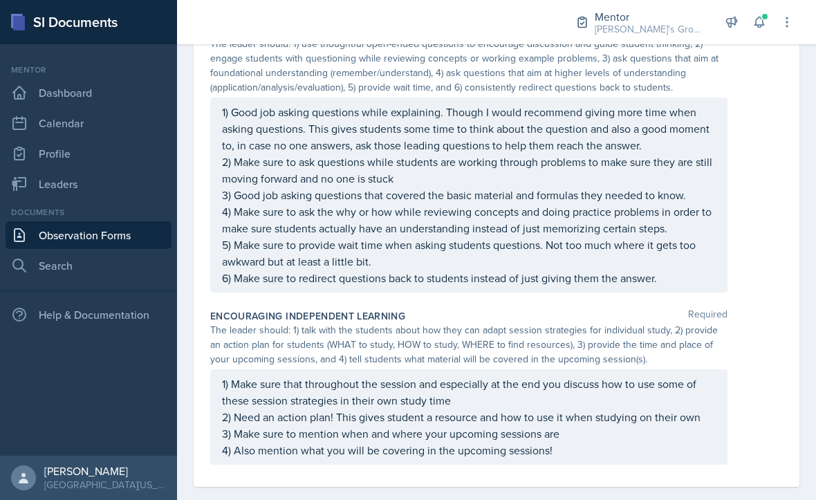
scroll to position [1194, 0]
click at [258, 402] on div "1) Make sure that throughout the session and especially at the end you discuss …" at bounding box center [468, 417] width 493 height 83
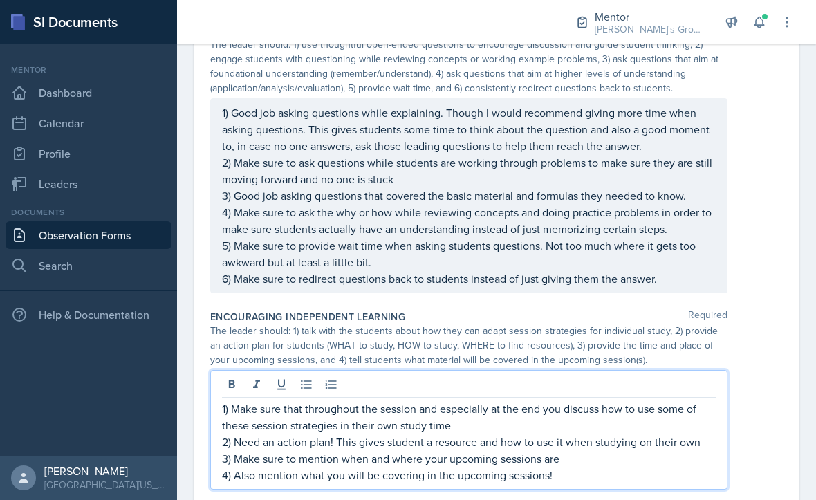
click at [710, 433] on p "2) Need an action plan! This gives student a resource and how to use it when st…" at bounding box center [468, 441] width 493 height 17
click at [760, 323] on div "The leader should: 1) talk with the students about how they can adapt session s…" at bounding box center [496, 345] width 572 height 44
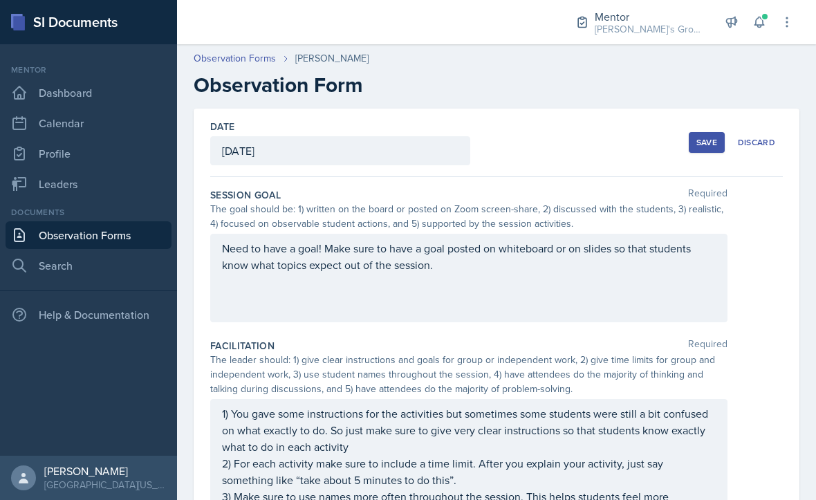
scroll to position [0, 0]
click at [710, 137] on div "Save" at bounding box center [706, 142] width 21 height 11
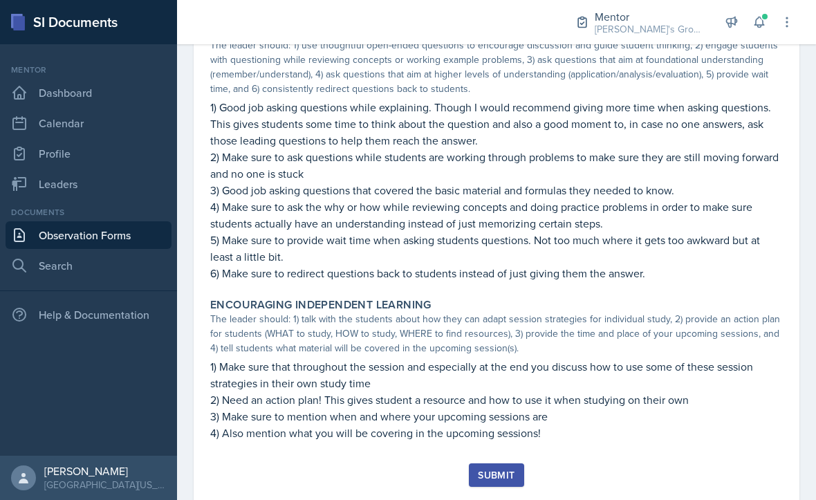
scroll to position [993, 0]
click at [504, 470] on div "Submit" at bounding box center [496, 475] width 37 height 11
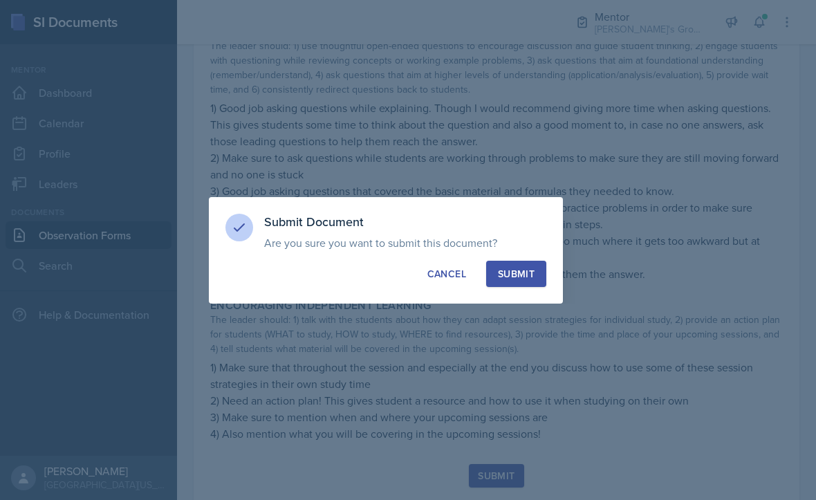
click at [536, 275] on button "Submit" at bounding box center [516, 274] width 60 height 26
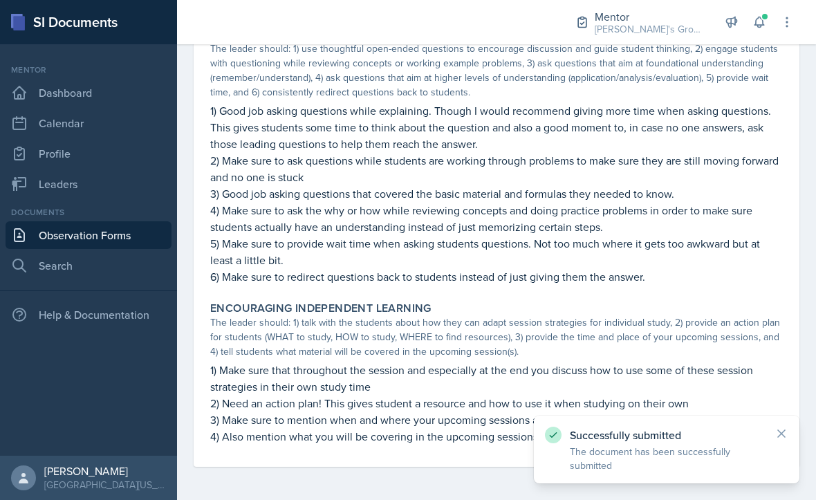
scroll to position [953, 0]
